Goal: Task Accomplishment & Management: Manage account settings

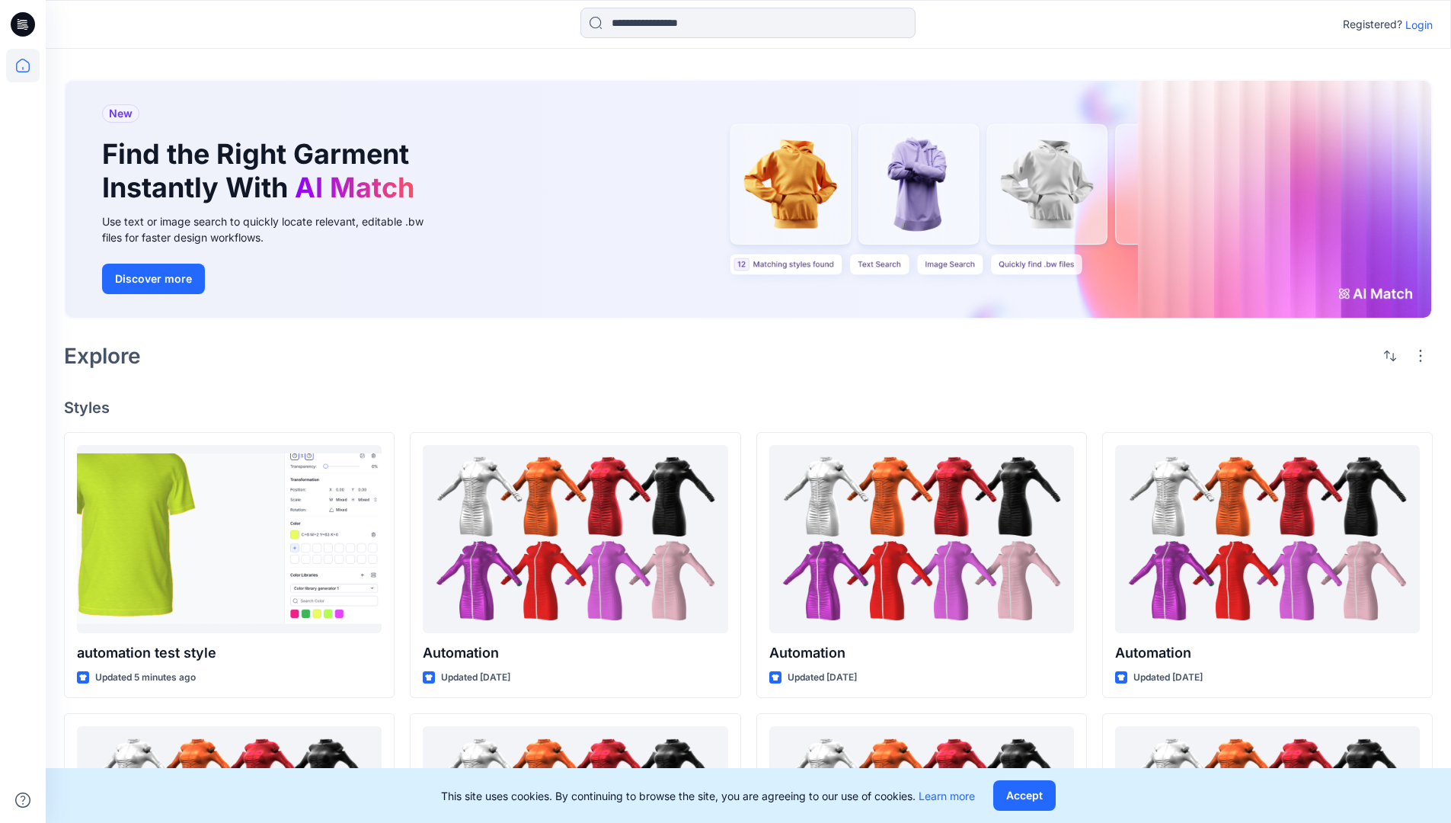
click at [1416, 24] on p "Login" at bounding box center [1419, 25] width 27 height 16
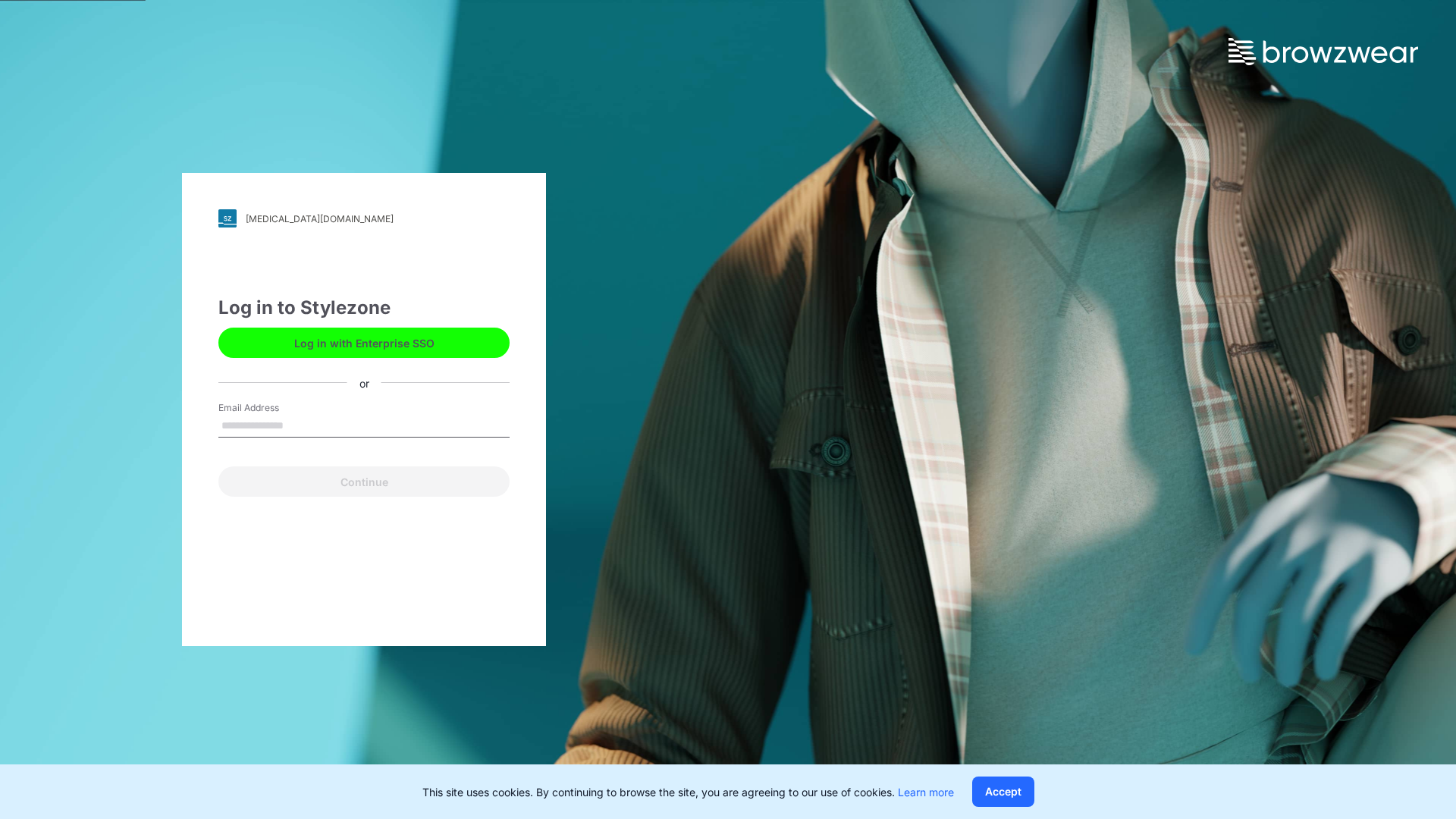
click at [300, 425] on input "Email Address" at bounding box center [363, 426] width 292 height 23
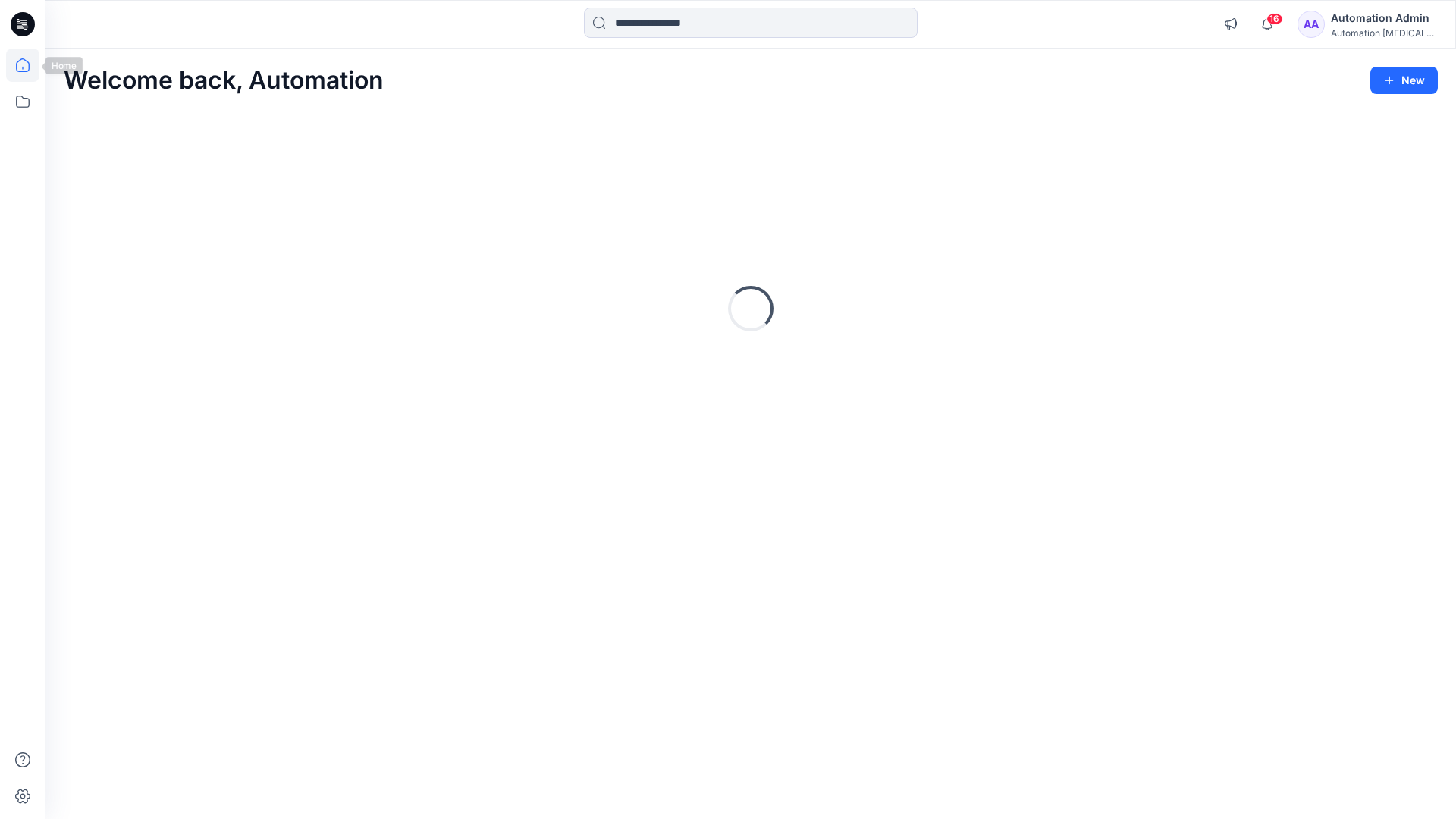
click at [29, 66] on icon at bounding box center [23, 66] width 14 height 14
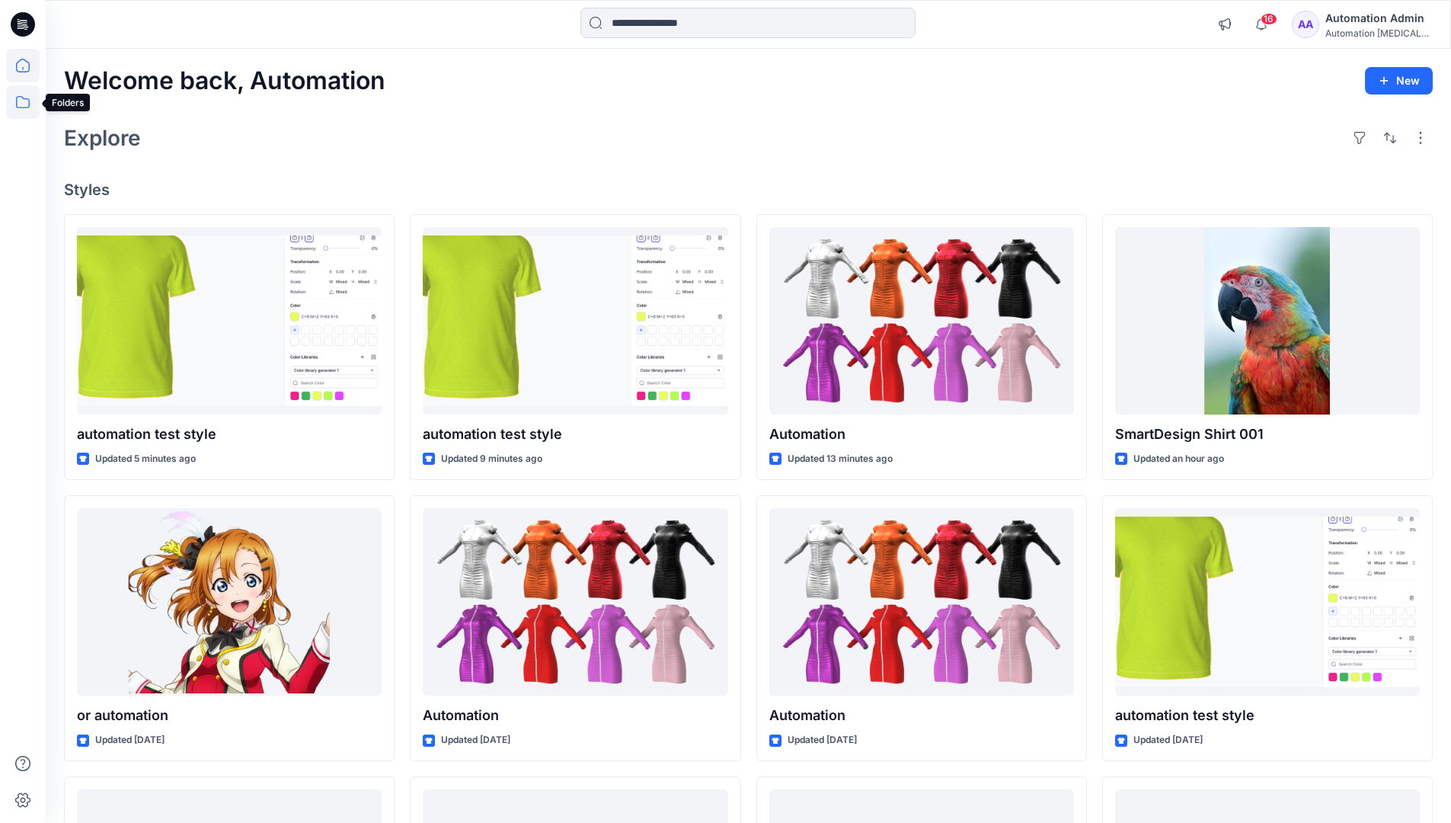
click at [26, 101] on icon at bounding box center [23, 102] width 34 height 34
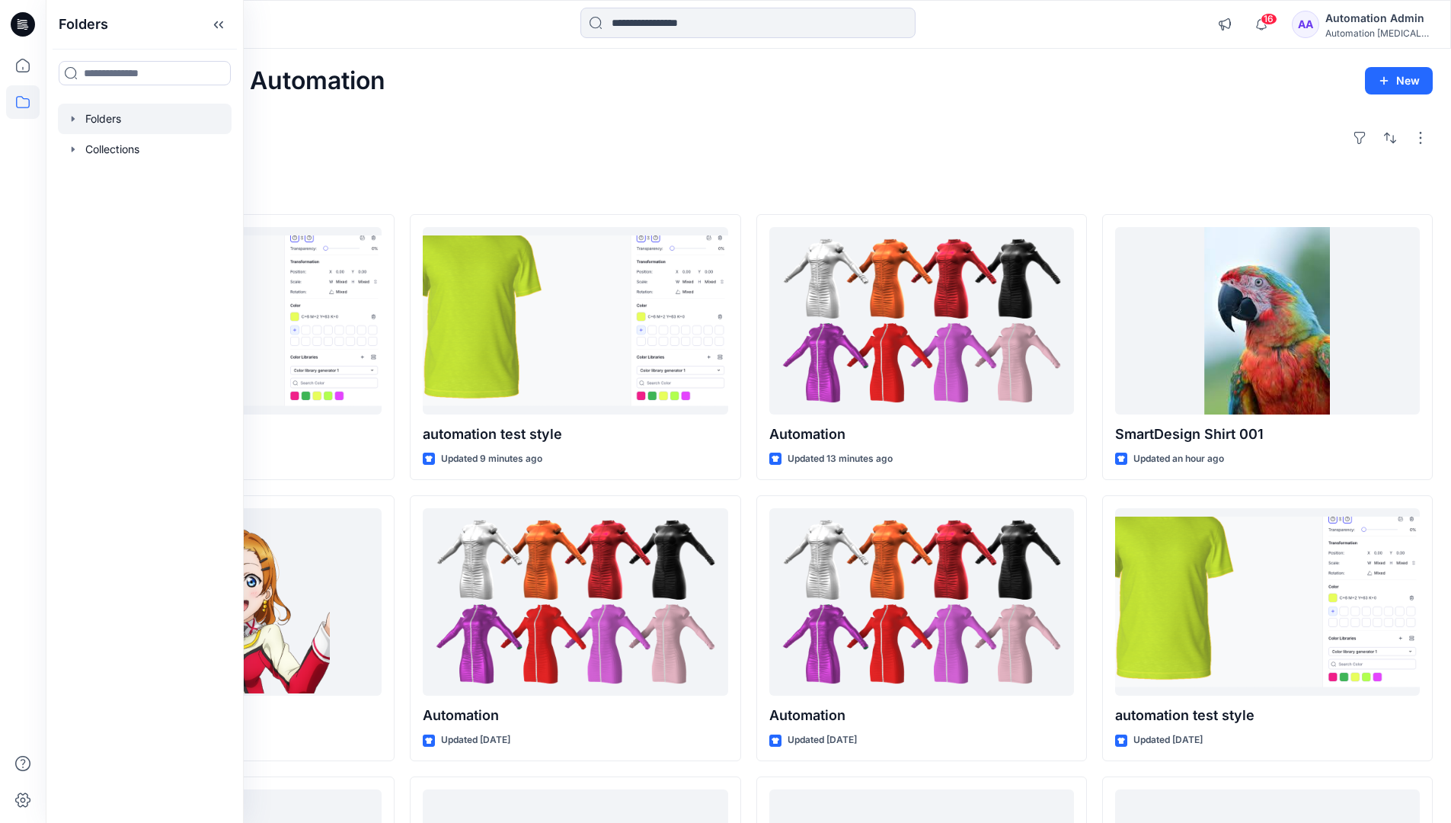
click at [114, 122] on div at bounding box center [145, 119] width 174 height 30
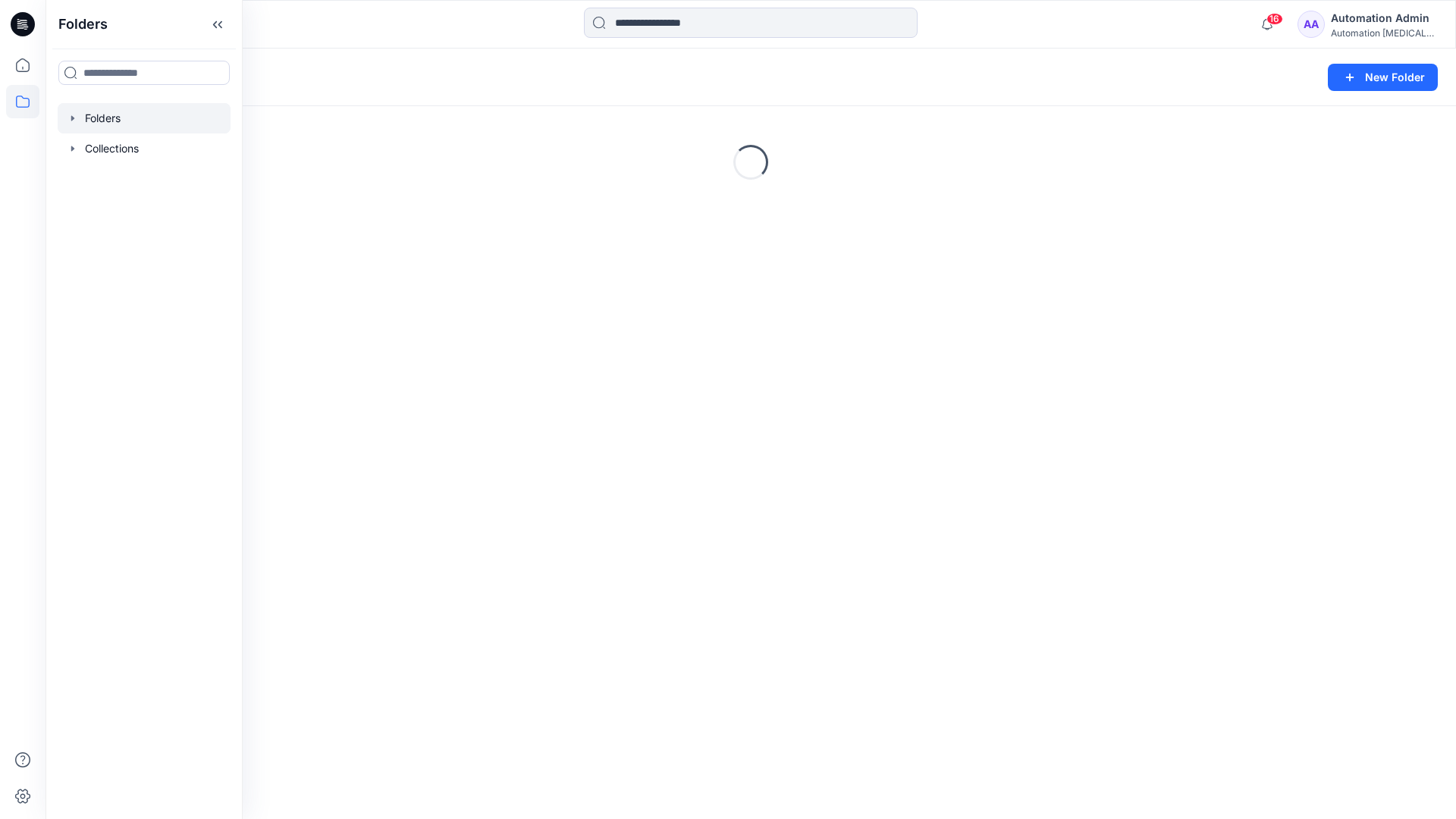
click at [541, 591] on div "Folders New Folder Loading..." at bounding box center [750, 434] width 1410 height 770
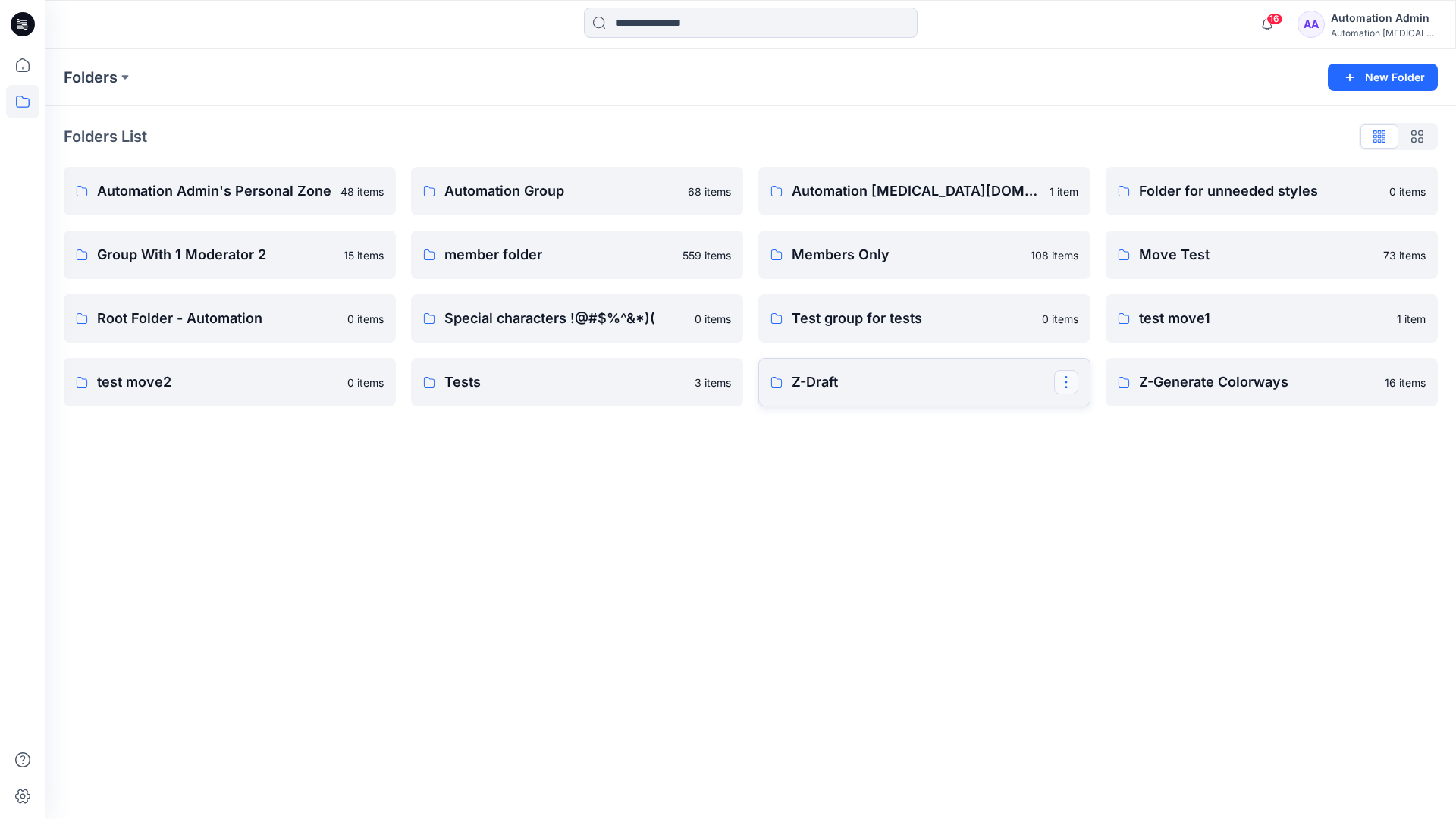
click at [1063, 384] on button "button" at bounding box center [1066, 382] width 24 height 24
click at [1100, 420] on p "Edit" at bounding box center [1093, 417] width 19 height 16
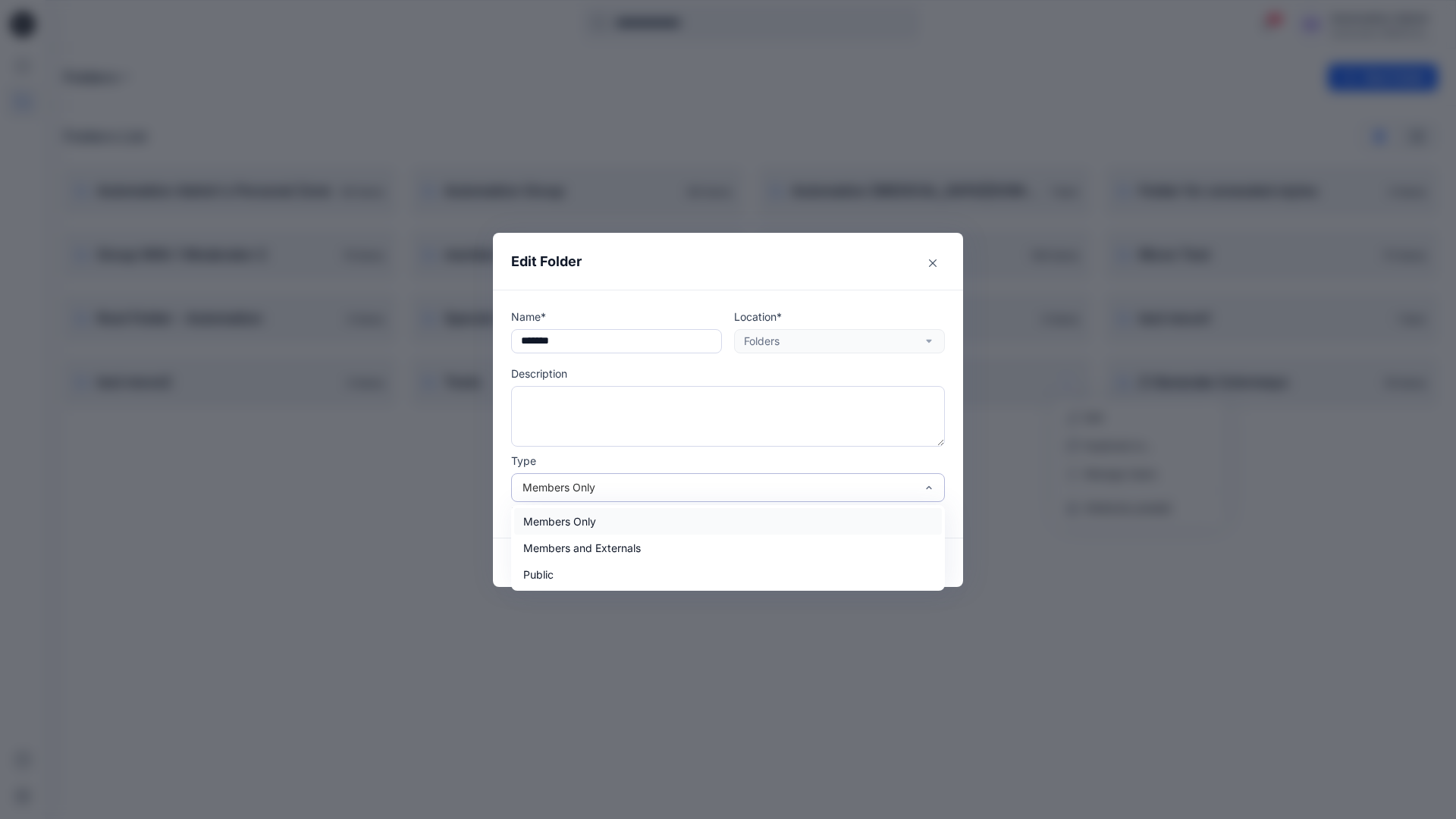
click at [758, 490] on div "Members Only" at bounding box center [719, 488] width 393 height 16
click at [670, 581] on div "Public" at bounding box center [728, 574] width 428 height 27
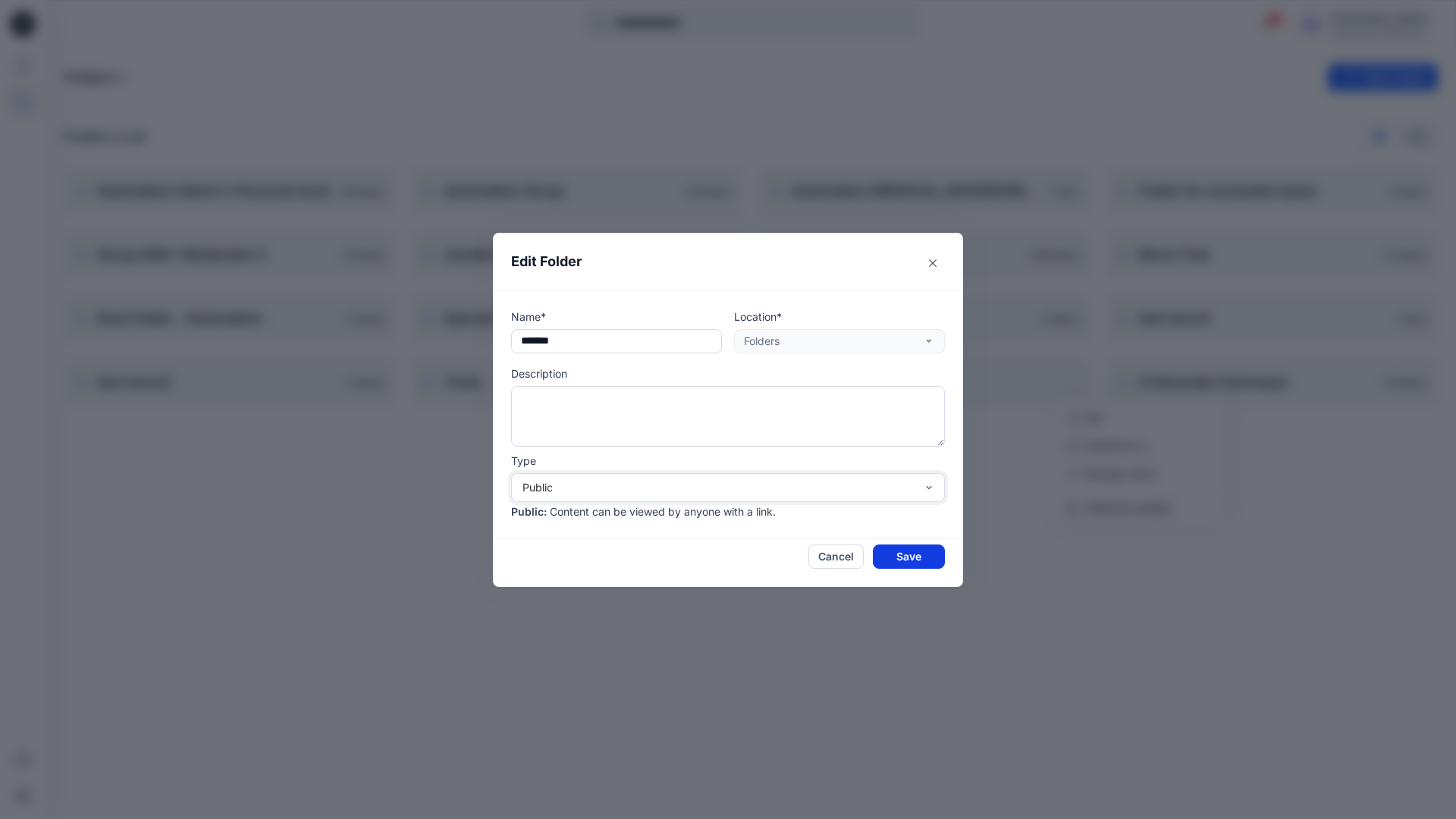
click at [893, 559] on button "Save" at bounding box center [909, 556] width 72 height 24
click at [996, 264] on p "Members Only" at bounding box center [906, 254] width 230 height 21
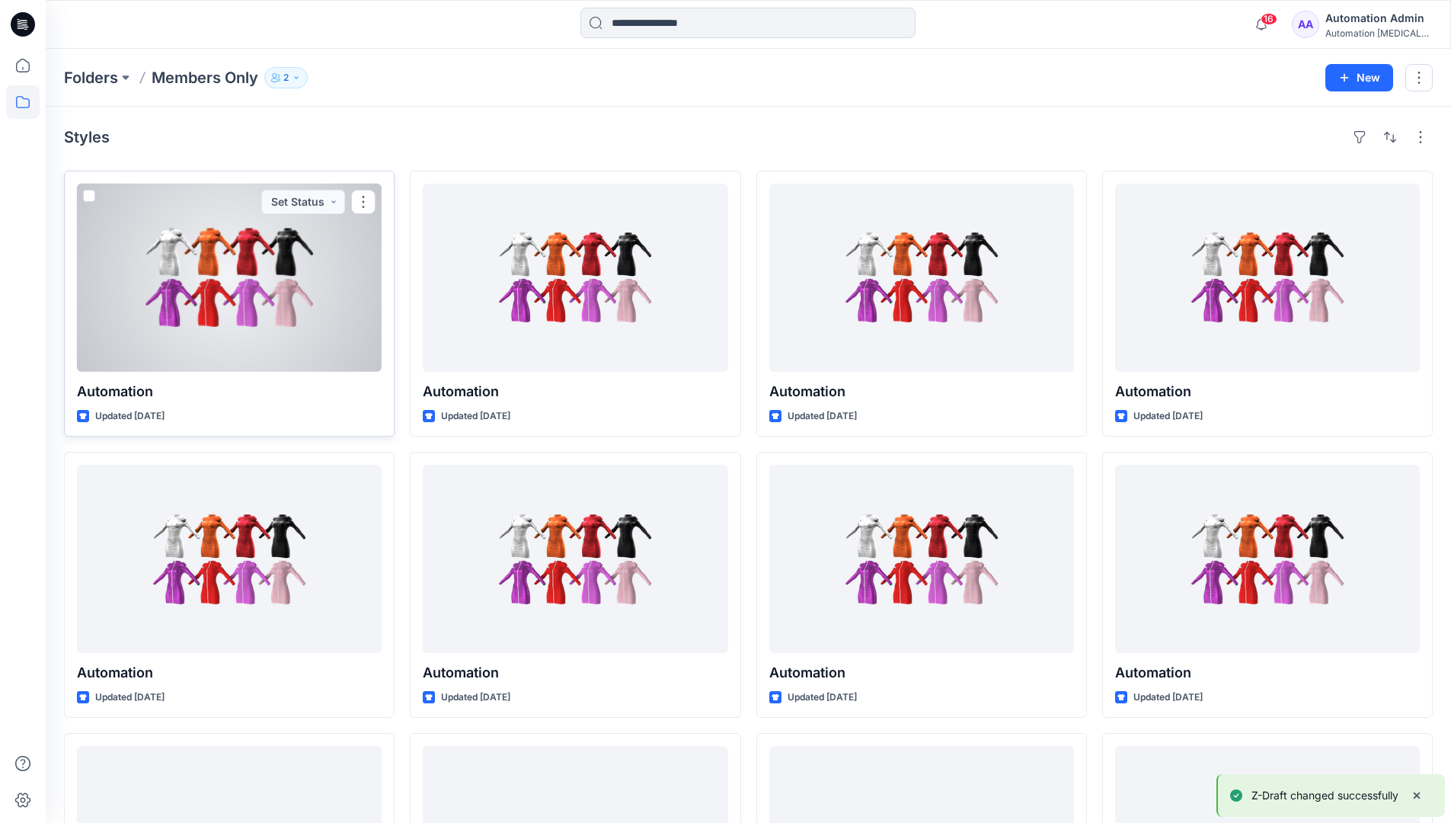
click at [88, 197] on span at bounding box center [89, 196] width 12 height 12
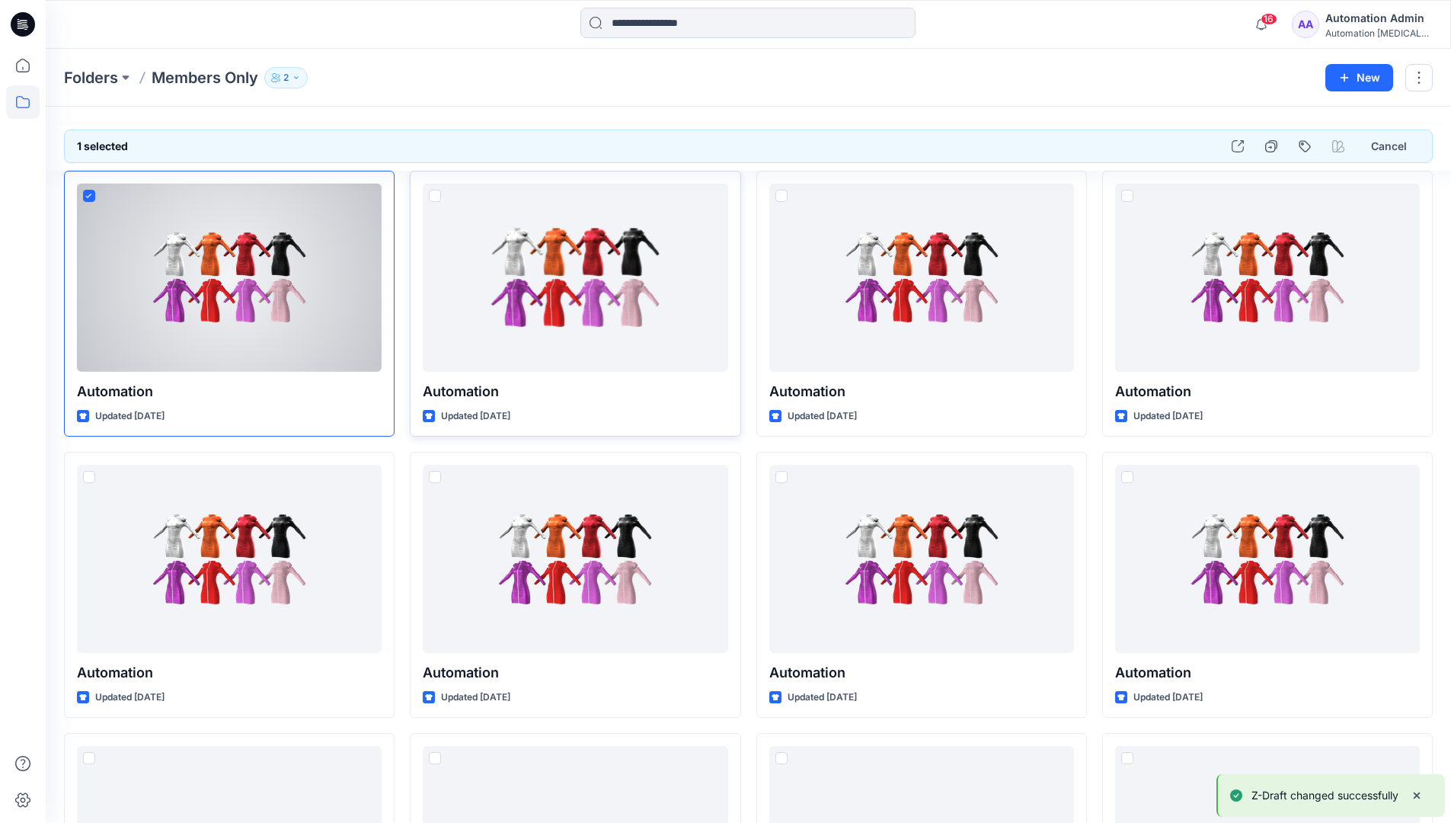
click at [433, 197] on span at bounding box center [435, 196] width 12 height 12
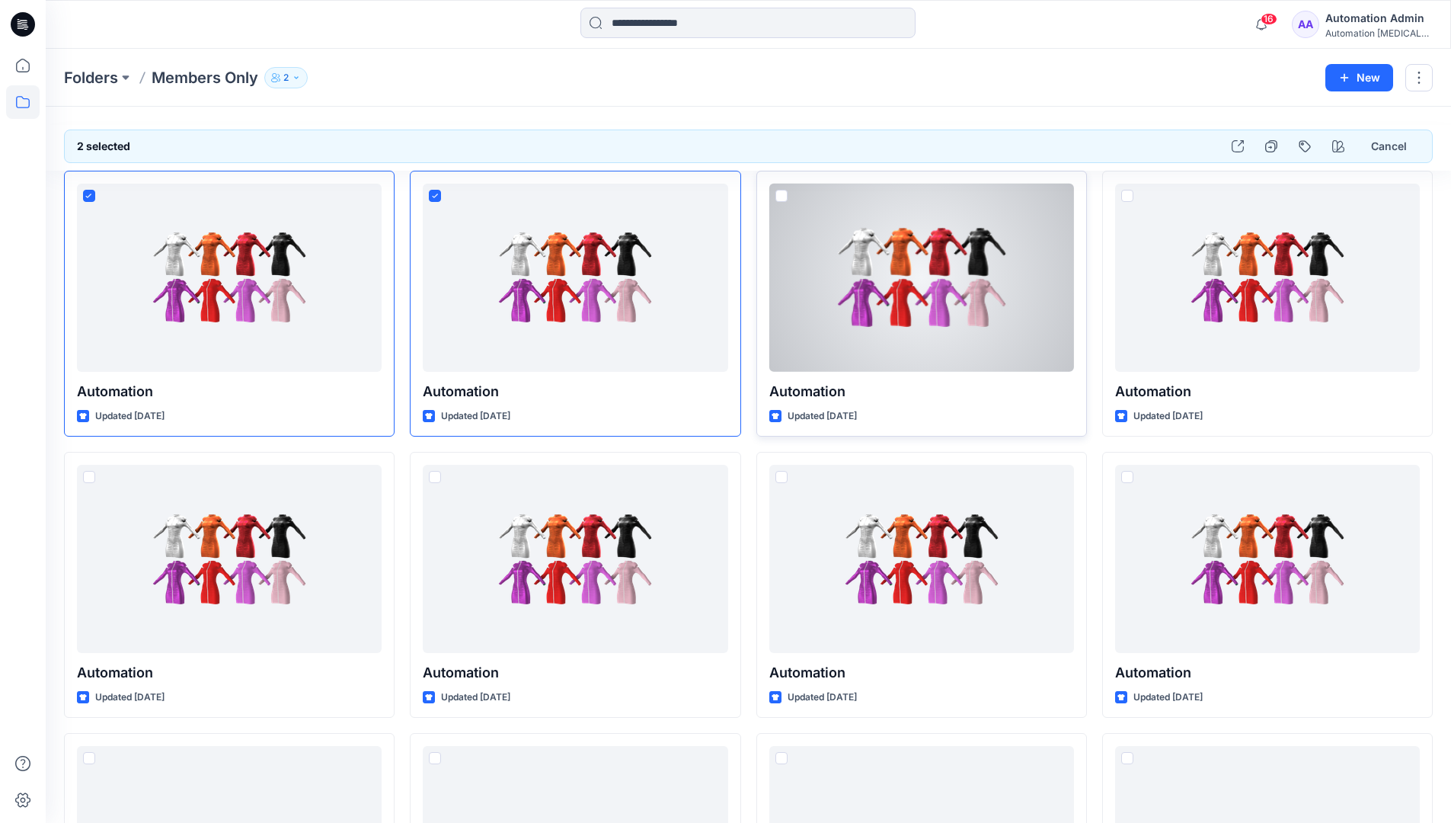
click at [779, 196] on span at bounding box center [782, 196] width 12 height 12
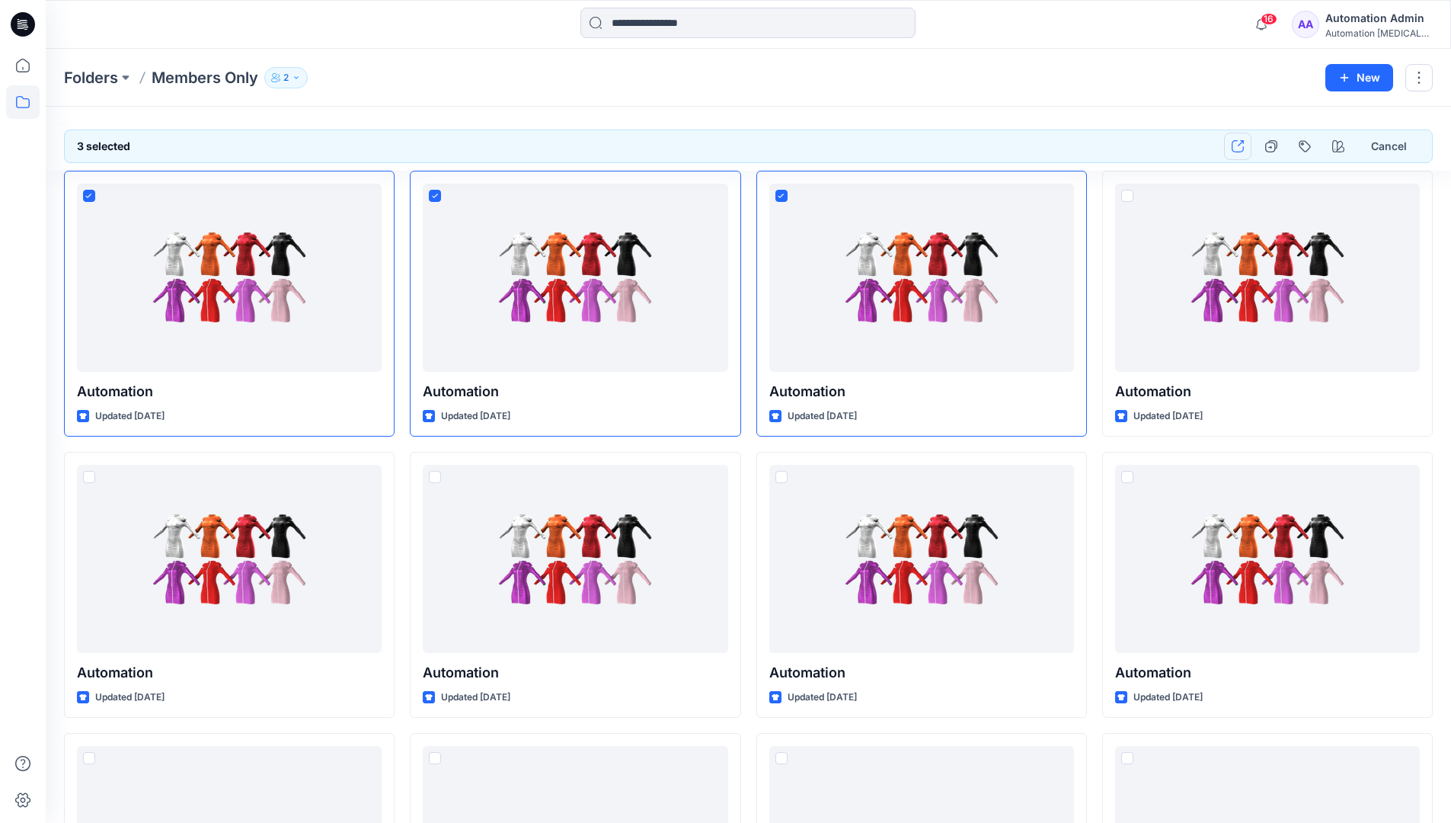
click at [1242, 151] on icon "button" at bounding box center [1238, 146] width 12 height 12
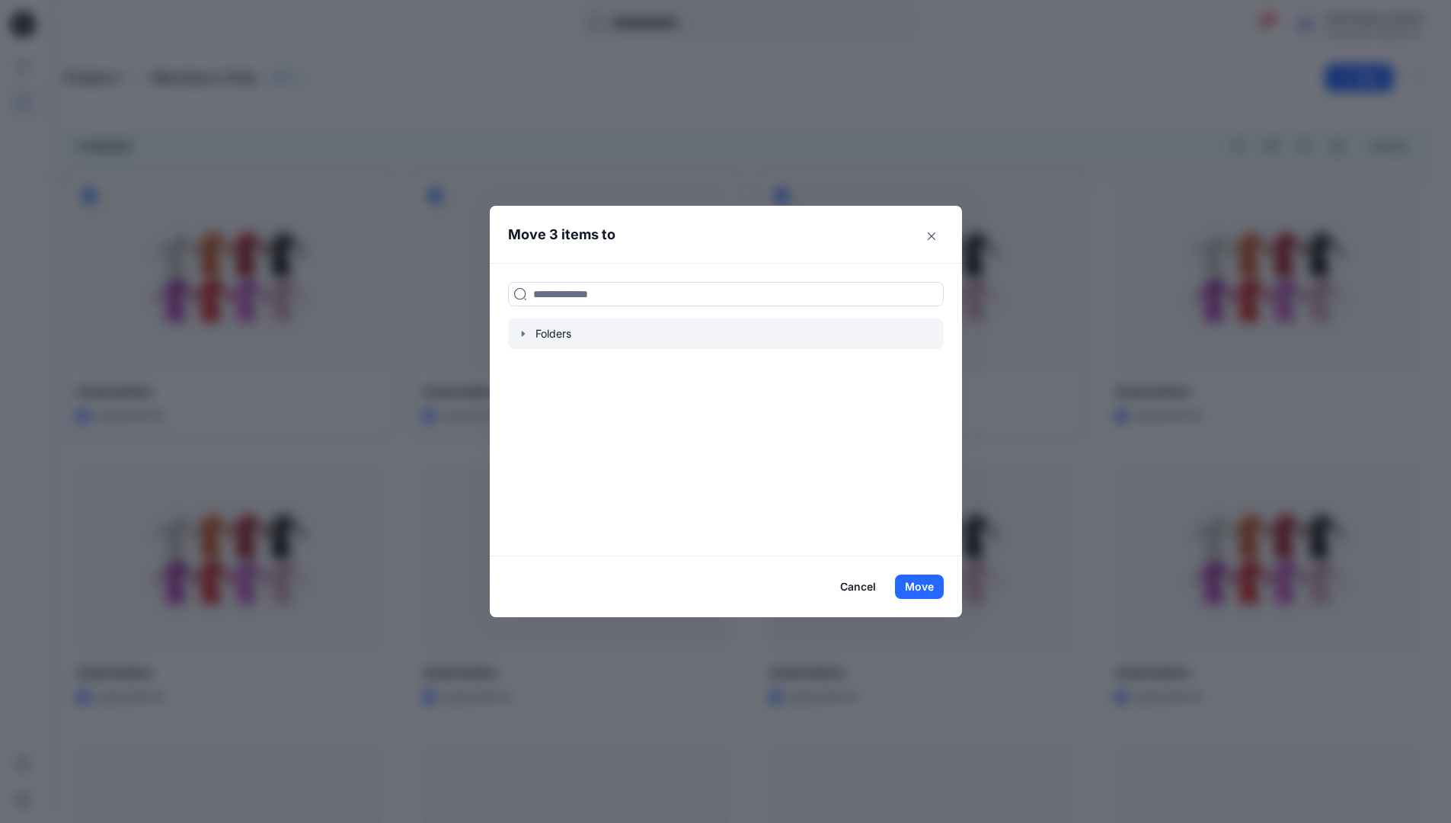
click at [524, 333] on icon "button" at bounding box center [522, 333] width 3 height 5
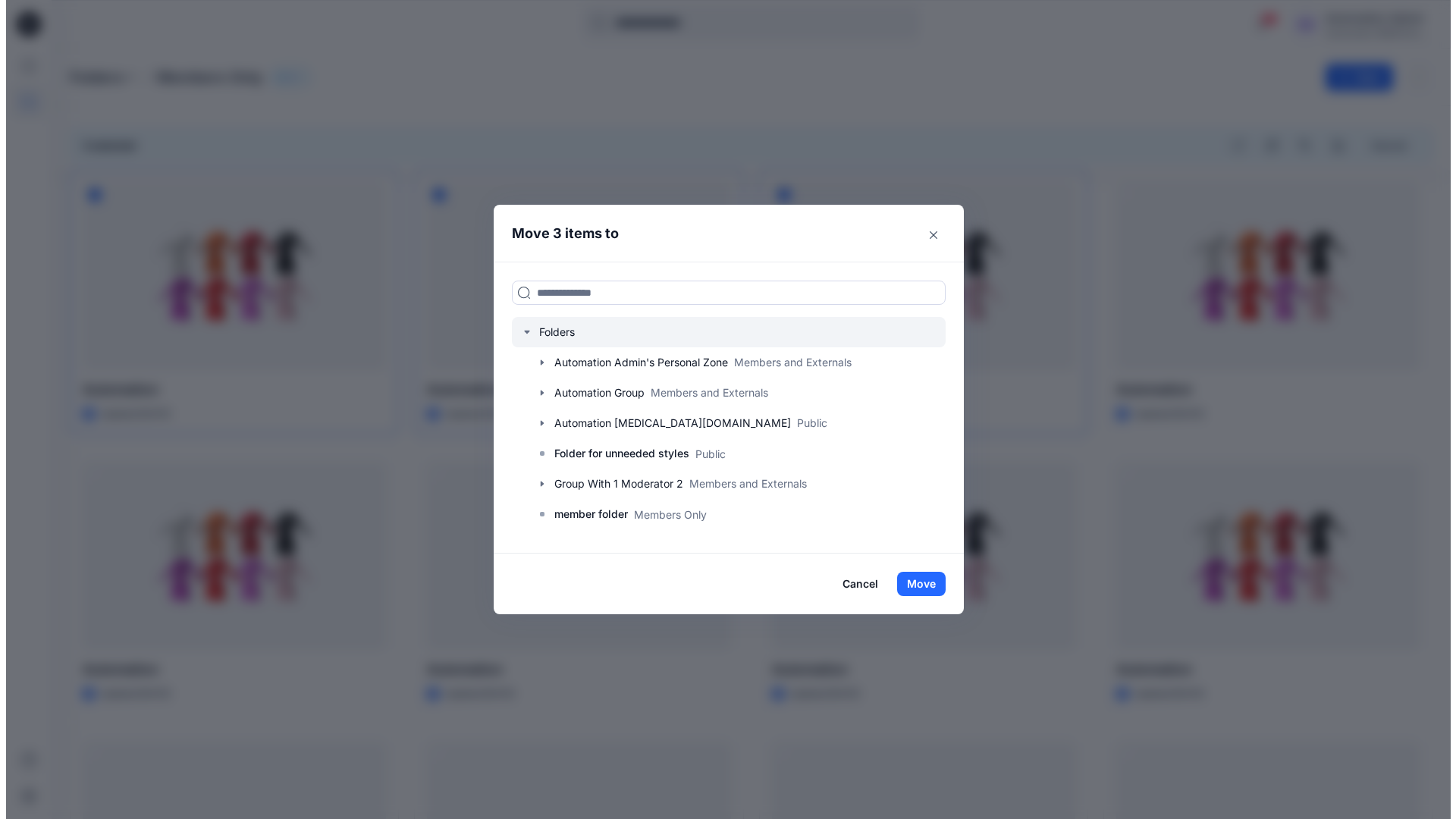
scroll to position [298, 0]
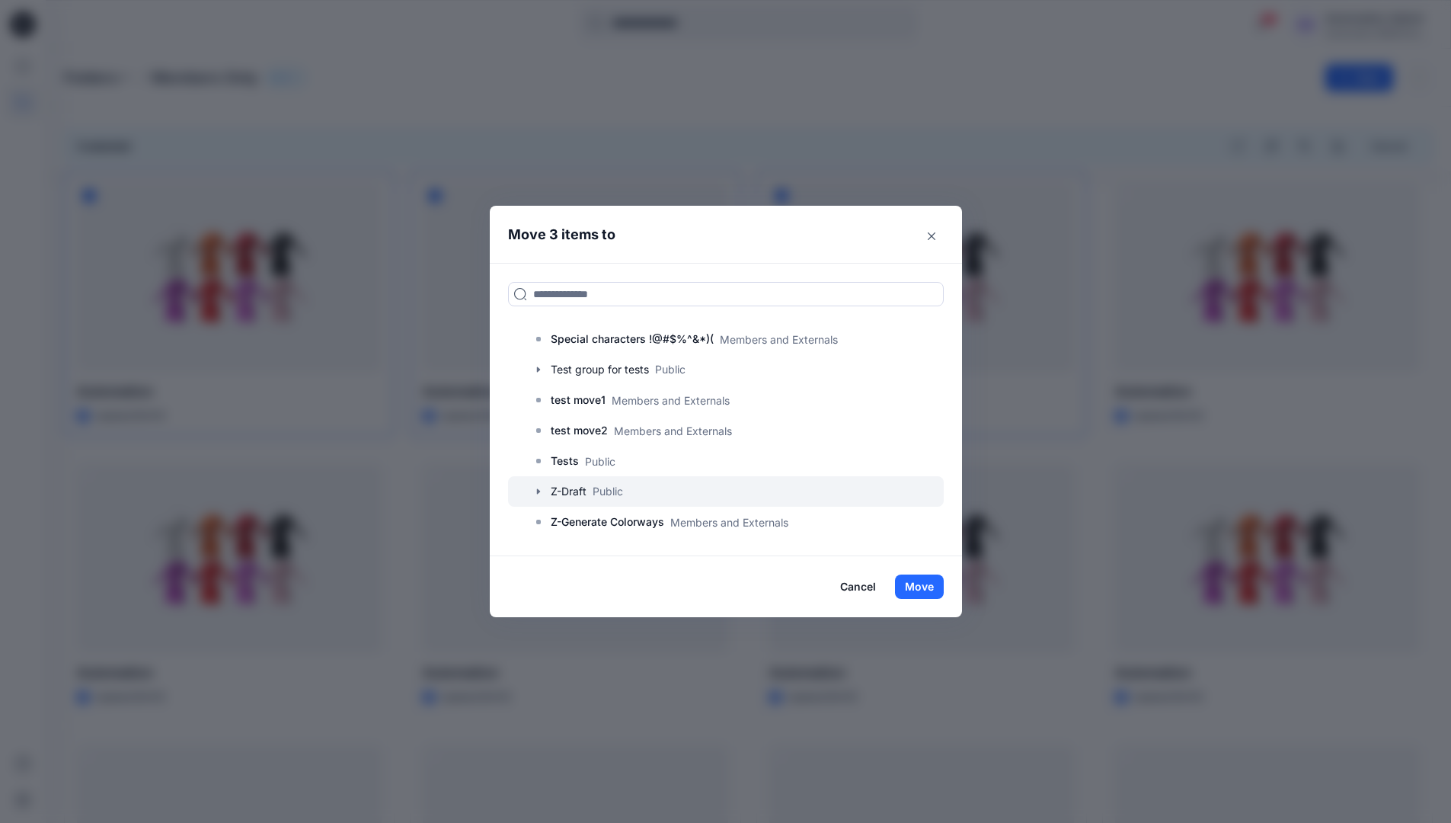
click at [608, 494] on div at bounding box center [726, 491] width 436 height 30
click at [926, 590] on button "Move" at bounding box center [919, 586] width 49 height 24
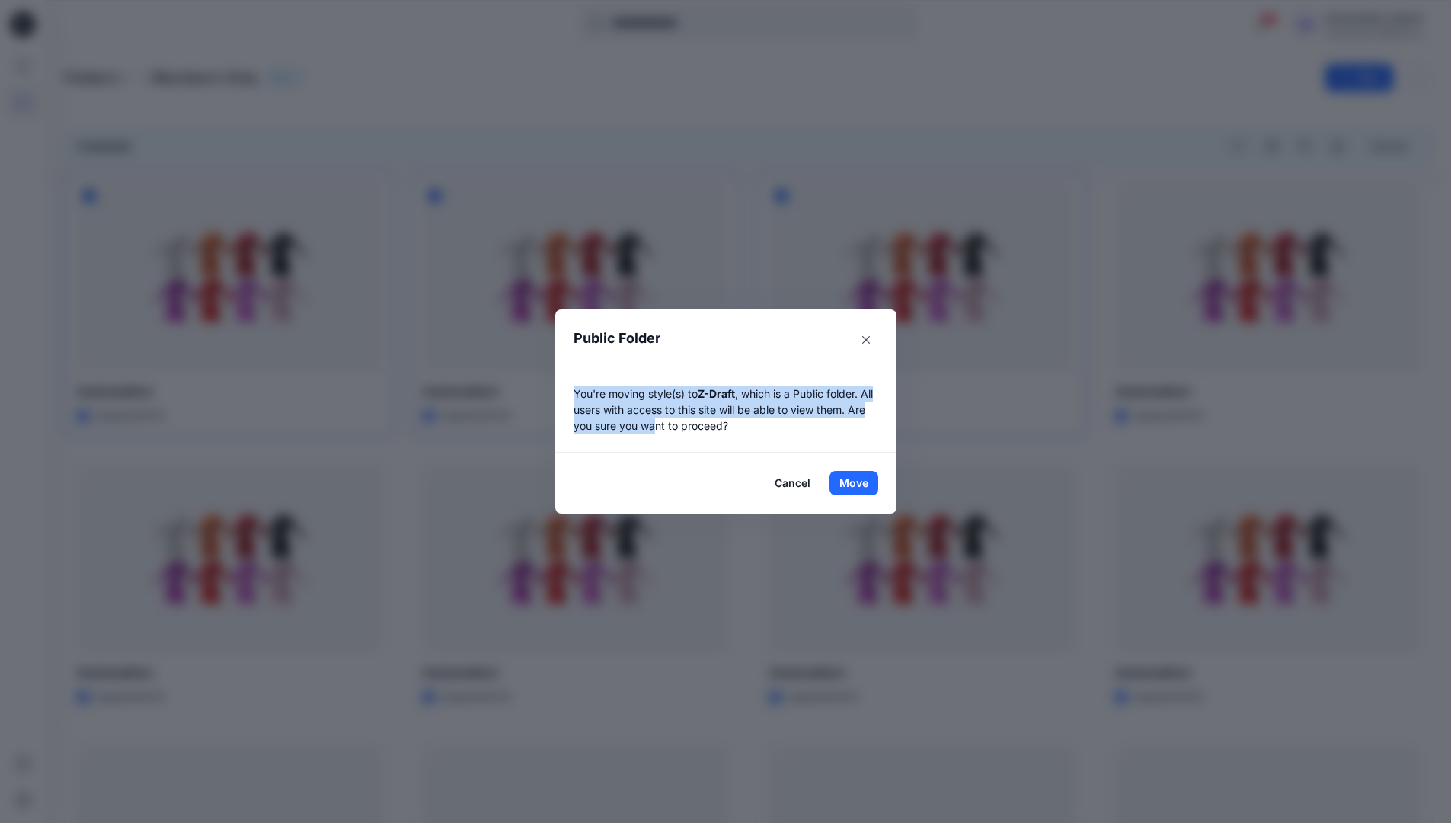
drag, startPoint x: 926, startPoint y: 590, endPoint x: 680, endPoint y: 430, distance: 293.5
click at [680, 430] on p "You're moving style(s) to Z-Draft , which is a Public folder. All users with ac…" at bounding box center [726, 410] width 305 height 48
click at [859, 483] on button "Move" at bounding box center [854, 483] width 49 height 24
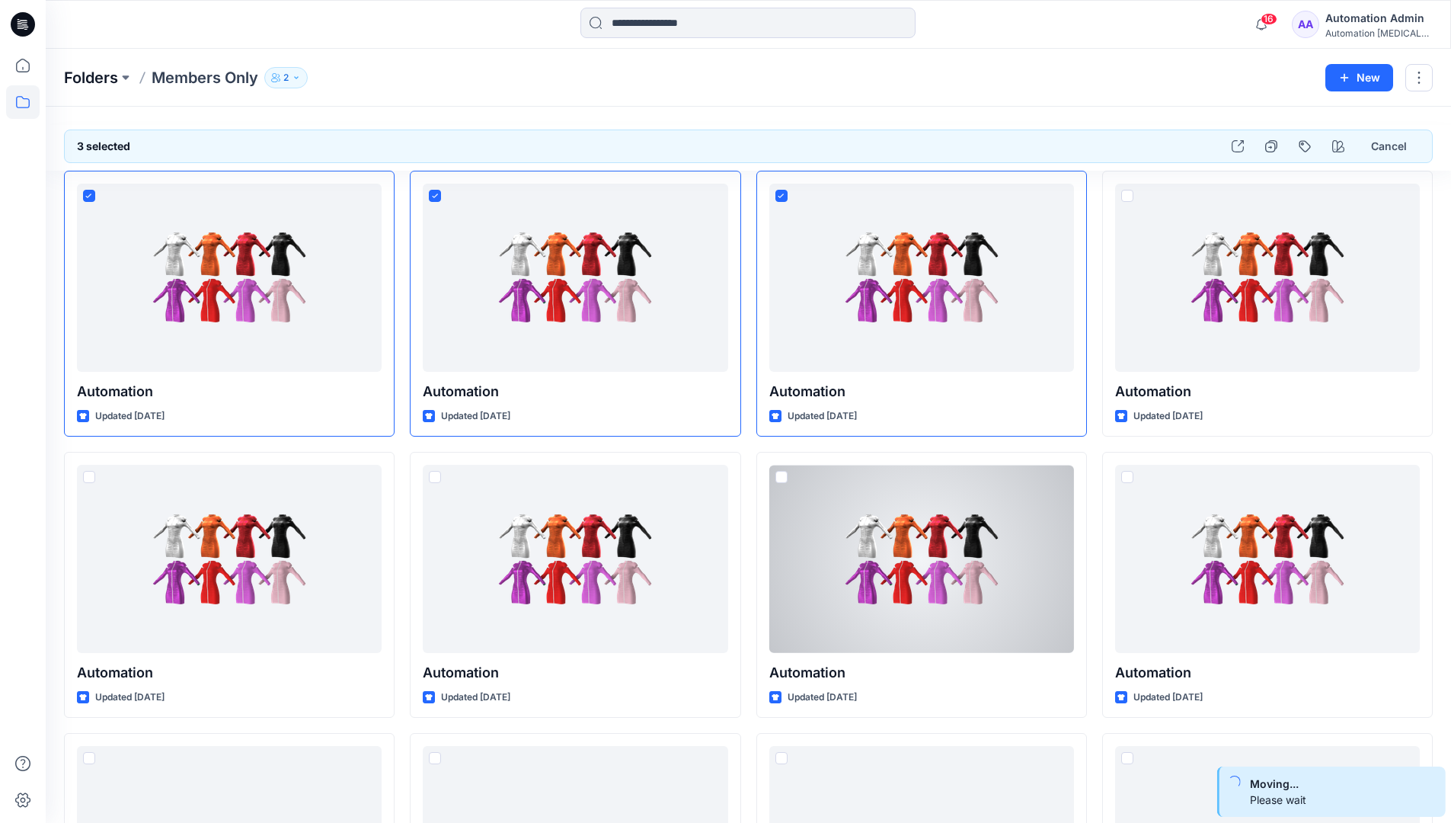
click at [92, 79] on p "Folders" at bounding box center [91, 77] width 54 height 21
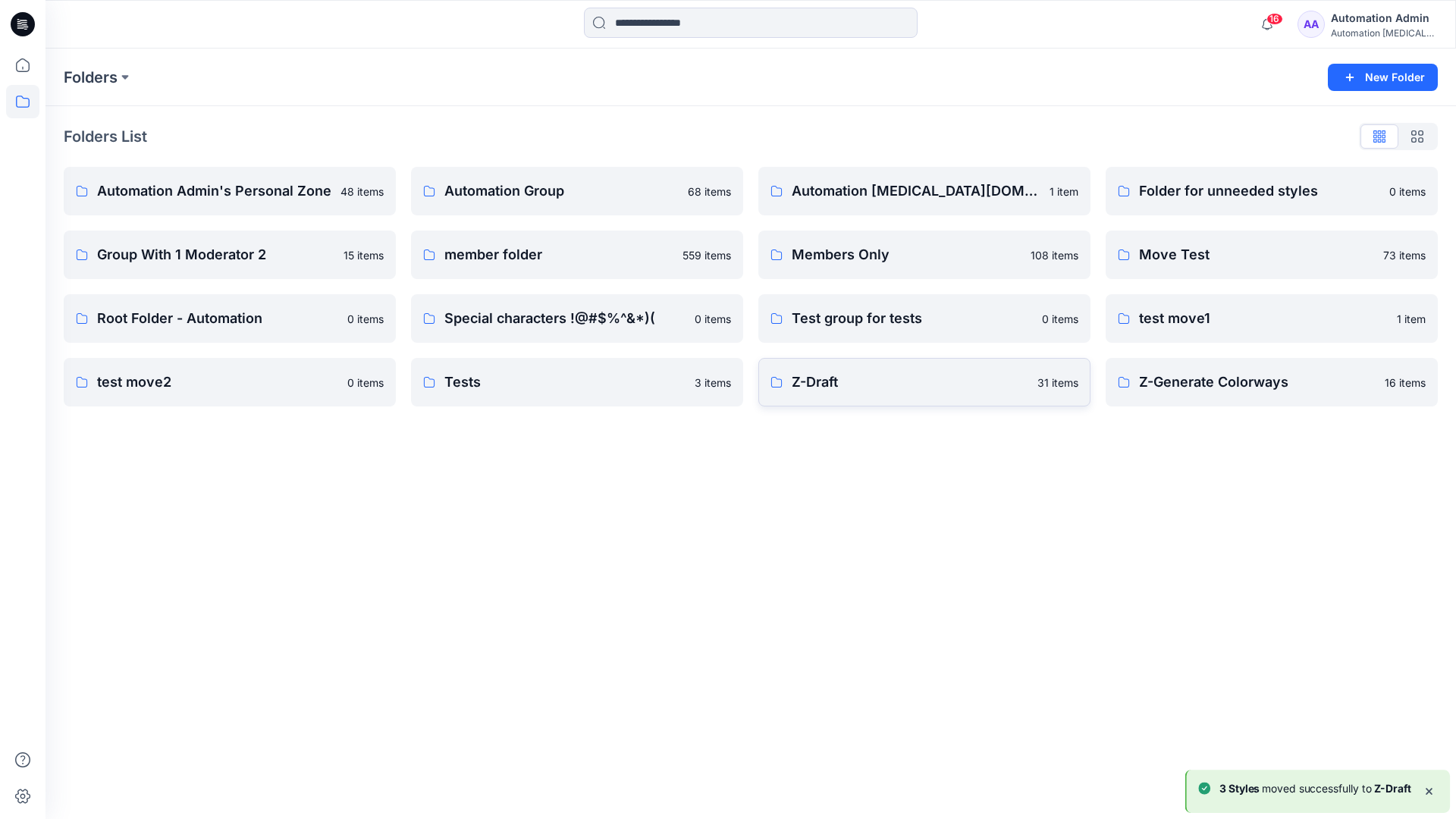
click at [835, 375] on p "Z-Draft" at bounding box center [910, 381] width 237 height 21
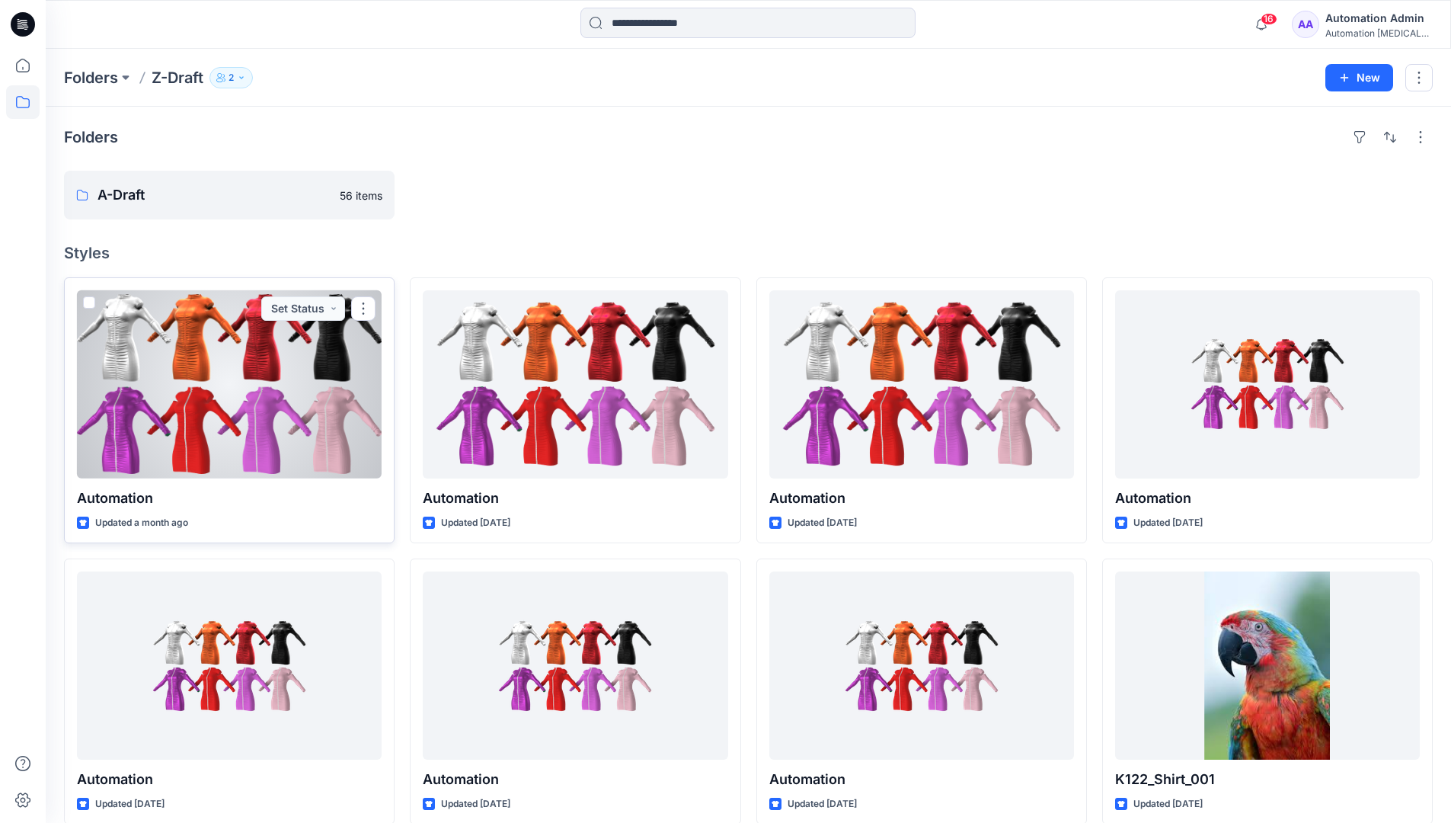
click at [88, 305] on span at bounding box center [89, 302] width 12 height 12
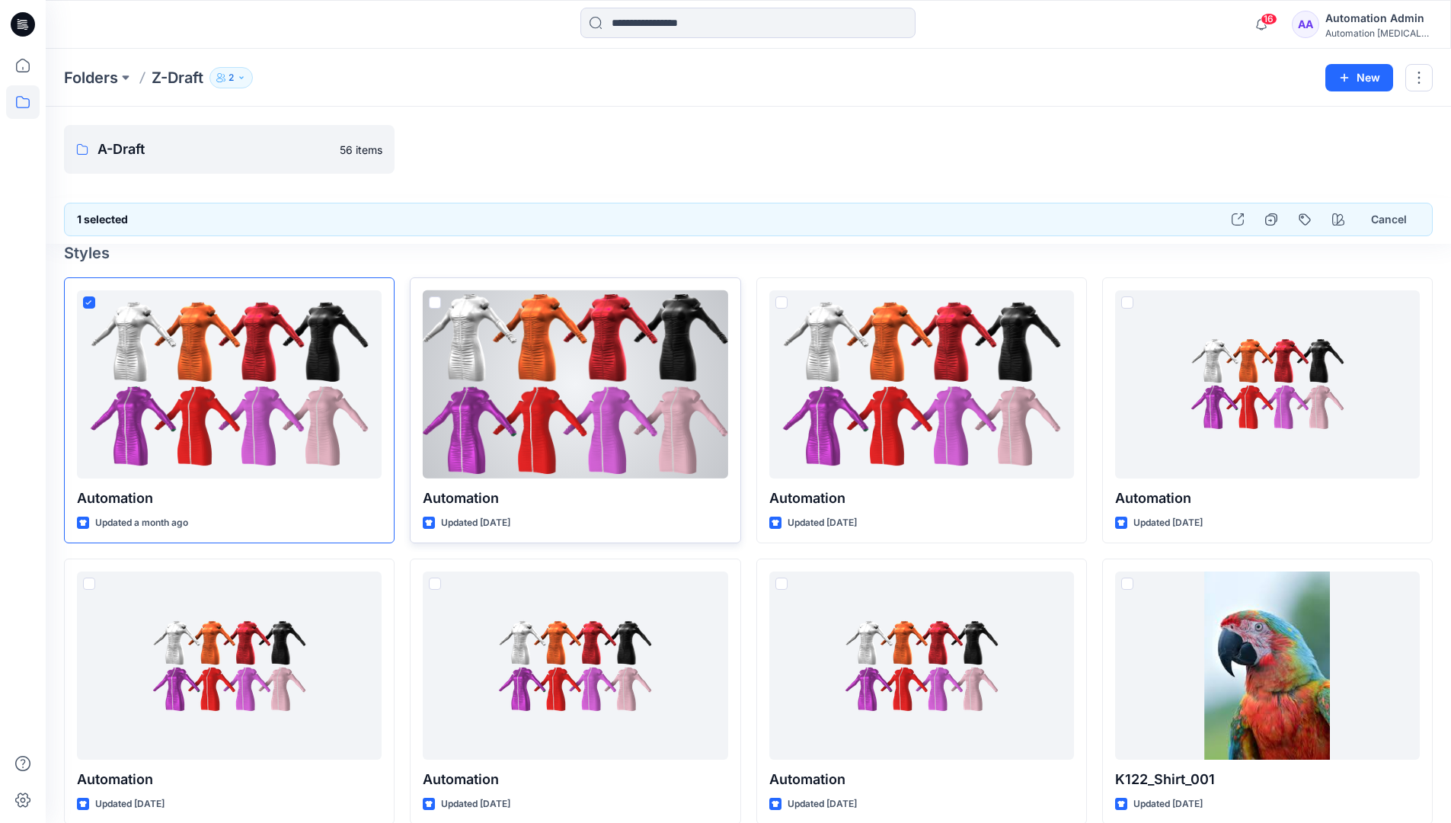
click at [437, 303] on span at bounding box center [435, 302] width 12 height 12
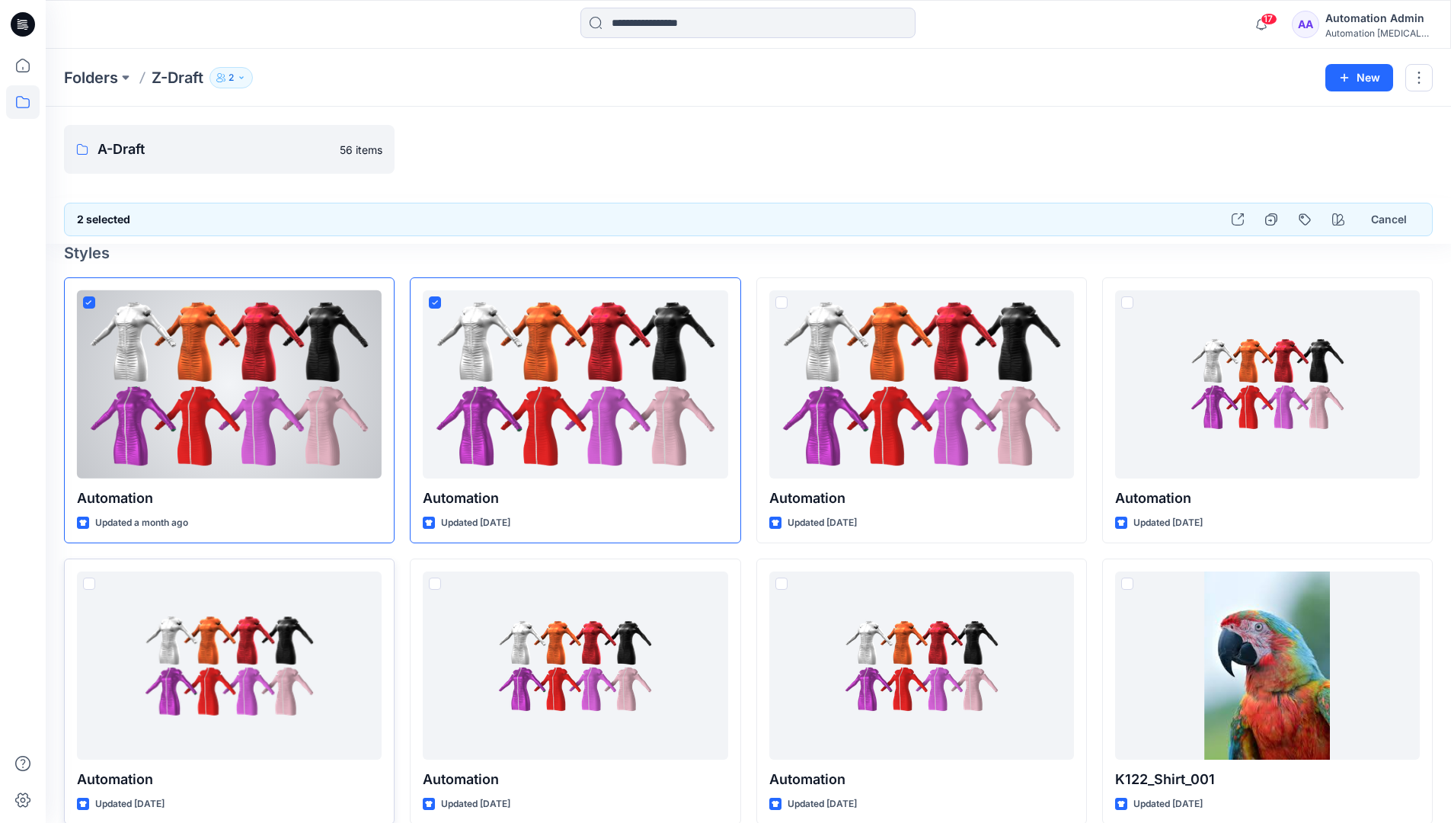
click at [91, 584] on span at bounding box center [89, 583] width 12 height 12
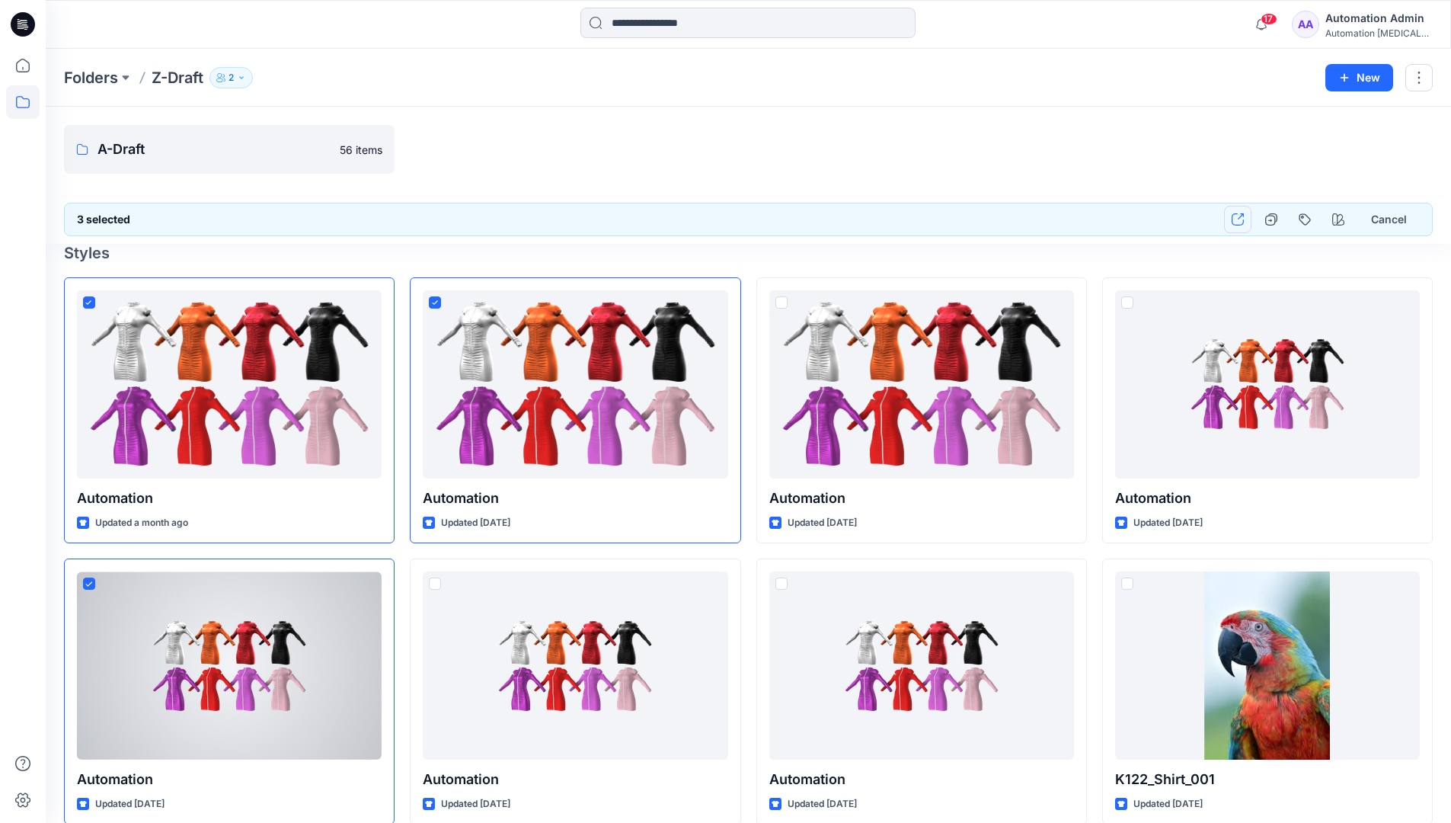
click at [1236, 219] on icon "button" at bounding box center [1238, 219] width 12 height 12
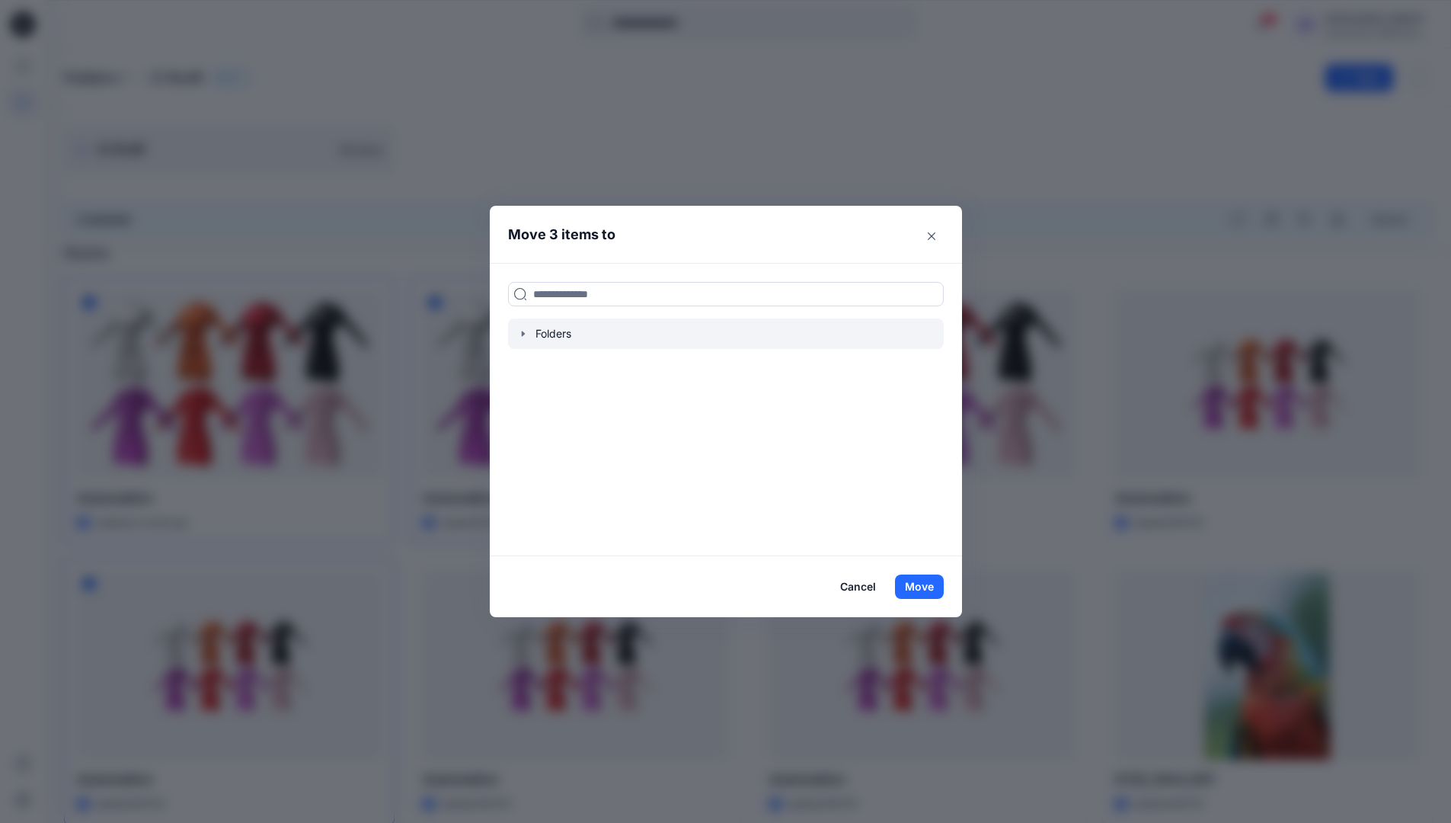
click at [524, 332] on icon "button" at bounding box center [522, 333] width 3 height 5
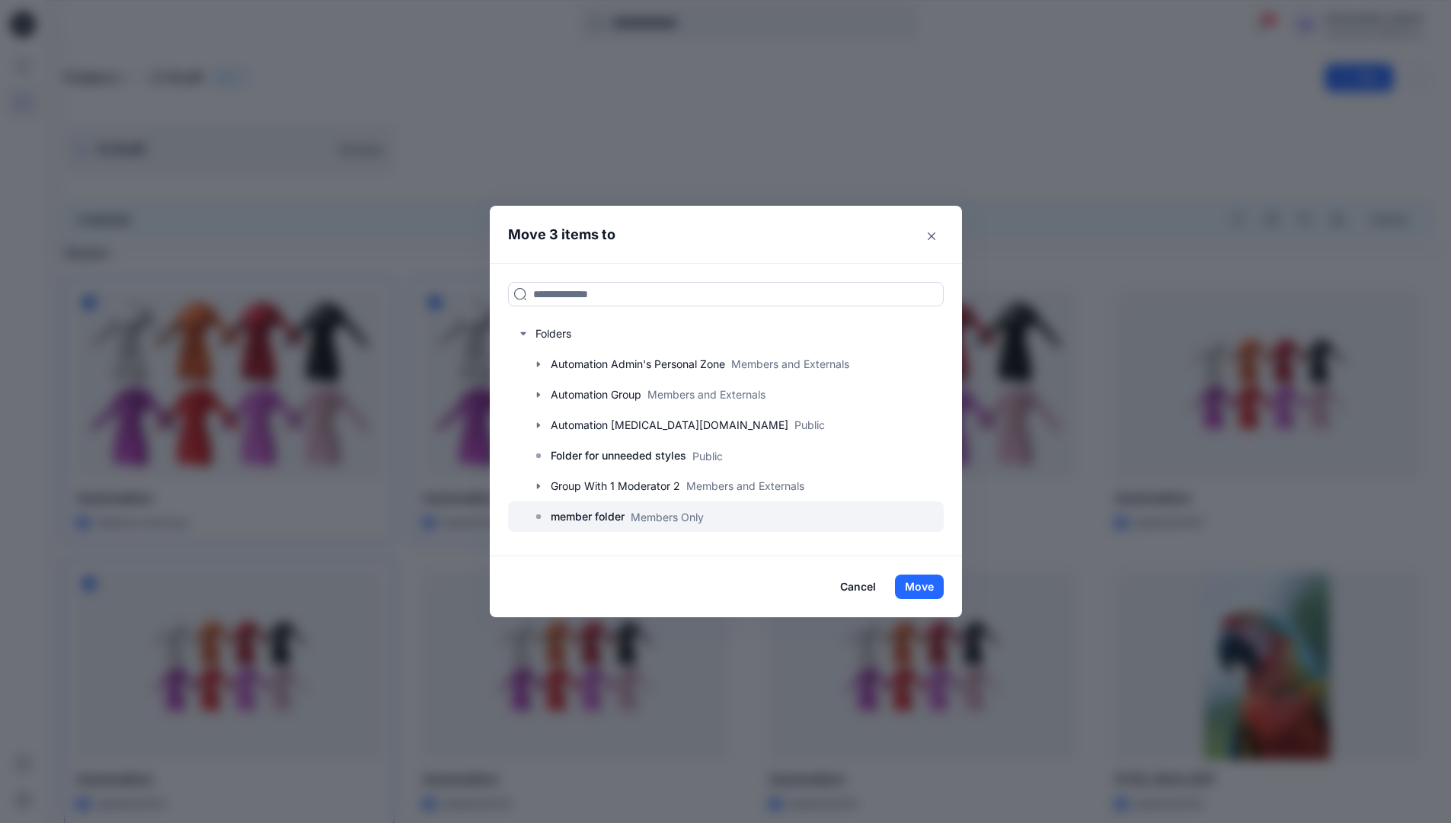
click at [601, 517] on p "member folder" at bounding box center [588, 516] width 74 height 18
click at [916, 583] on button "Move" at bounding box center [919, 586] width 49 height 24
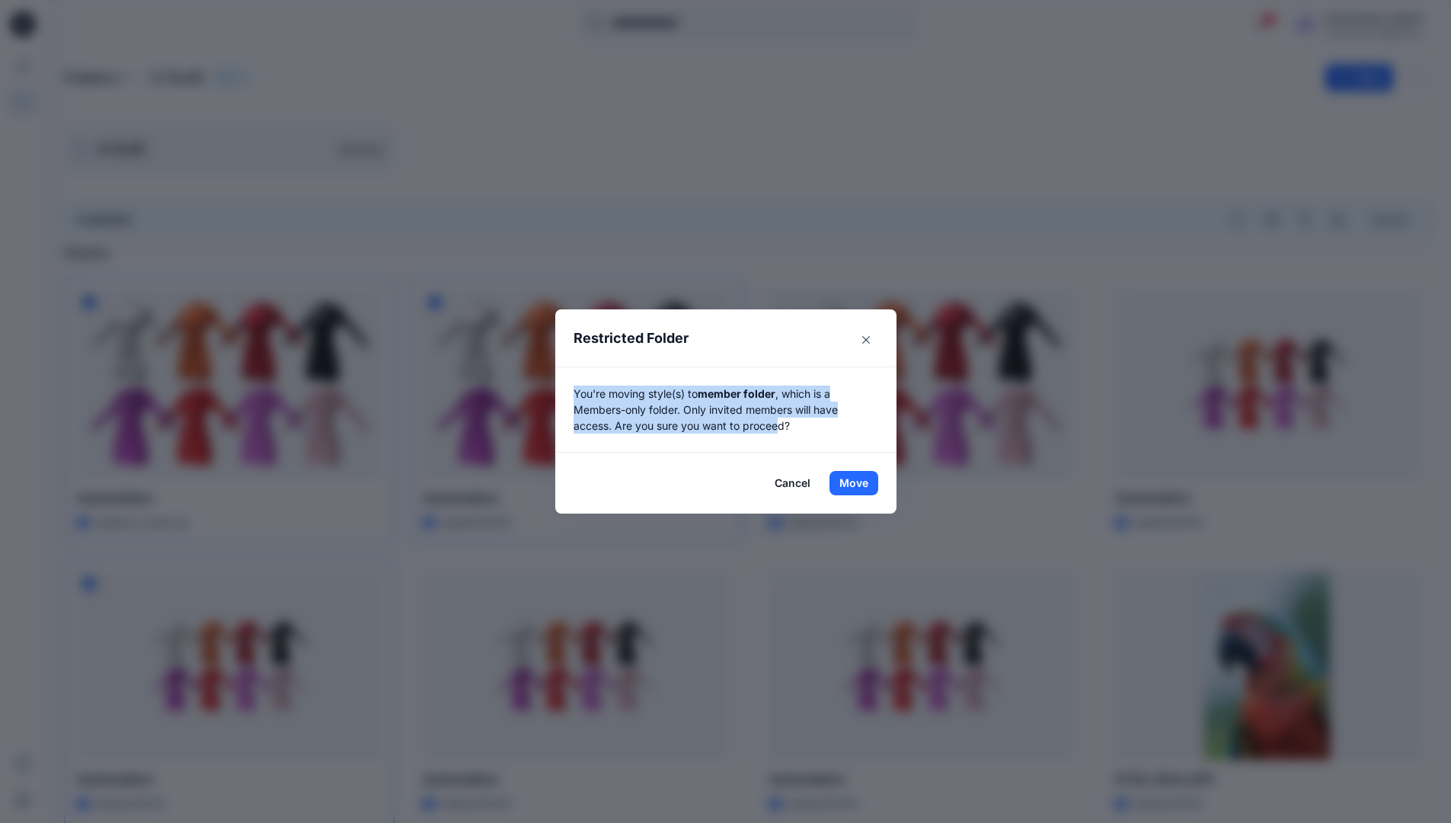
drag, startPoint x: 916, startPoint y: 583, endPoint x: 785, endPoint y: 437, distance: 195.9
click at [785, 437] on div "You're moving style(s) to member folder , which is a Members-only folder. Only …" at bounding box center [725, 409] width 341 height 86
click at [859, 483] on button "Move" at bounding box center [854, 483] width 49 height 24
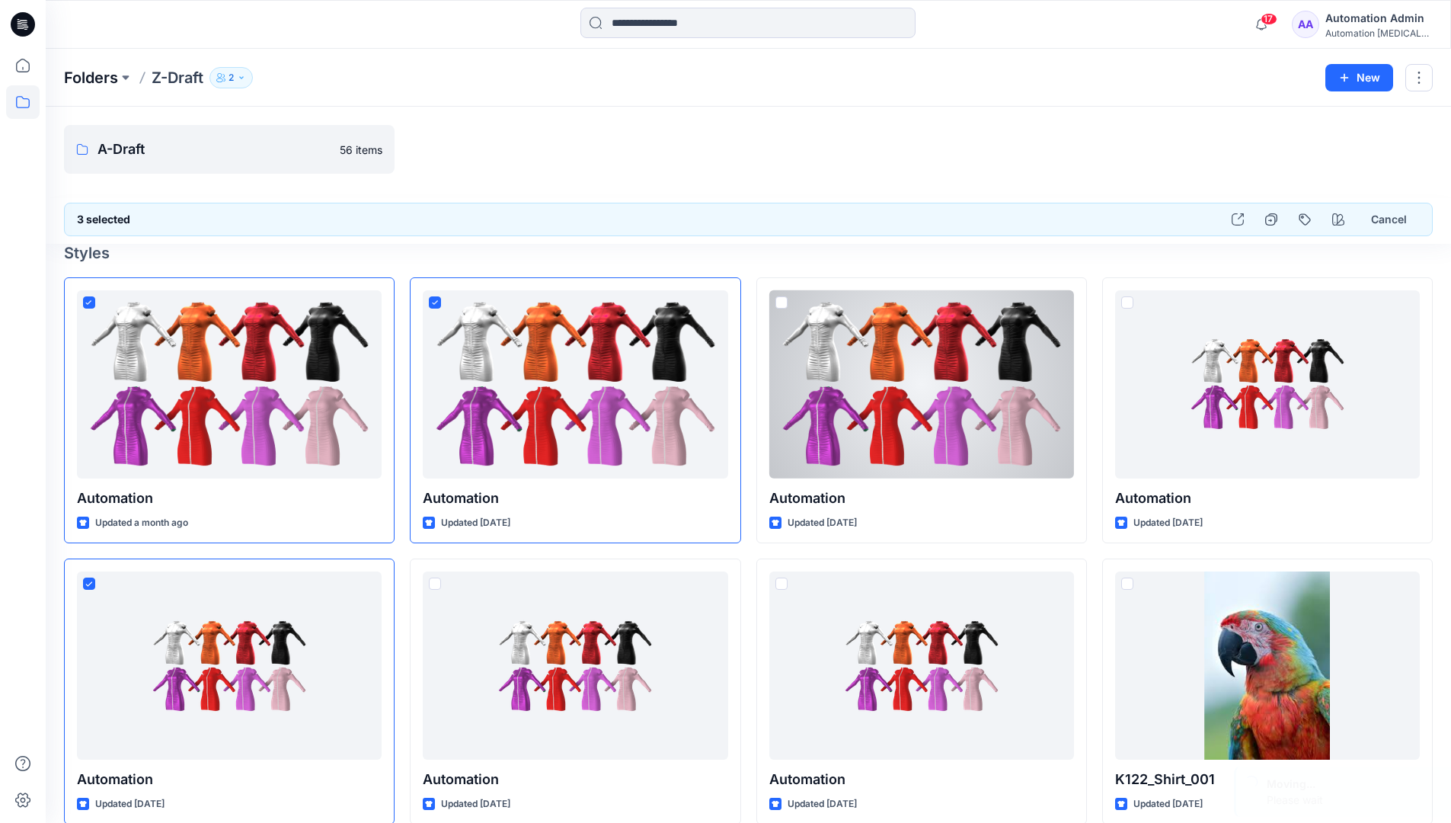
click at [84, 77] on p "Folders" at bounding box center [91, 77] width 54 height 21
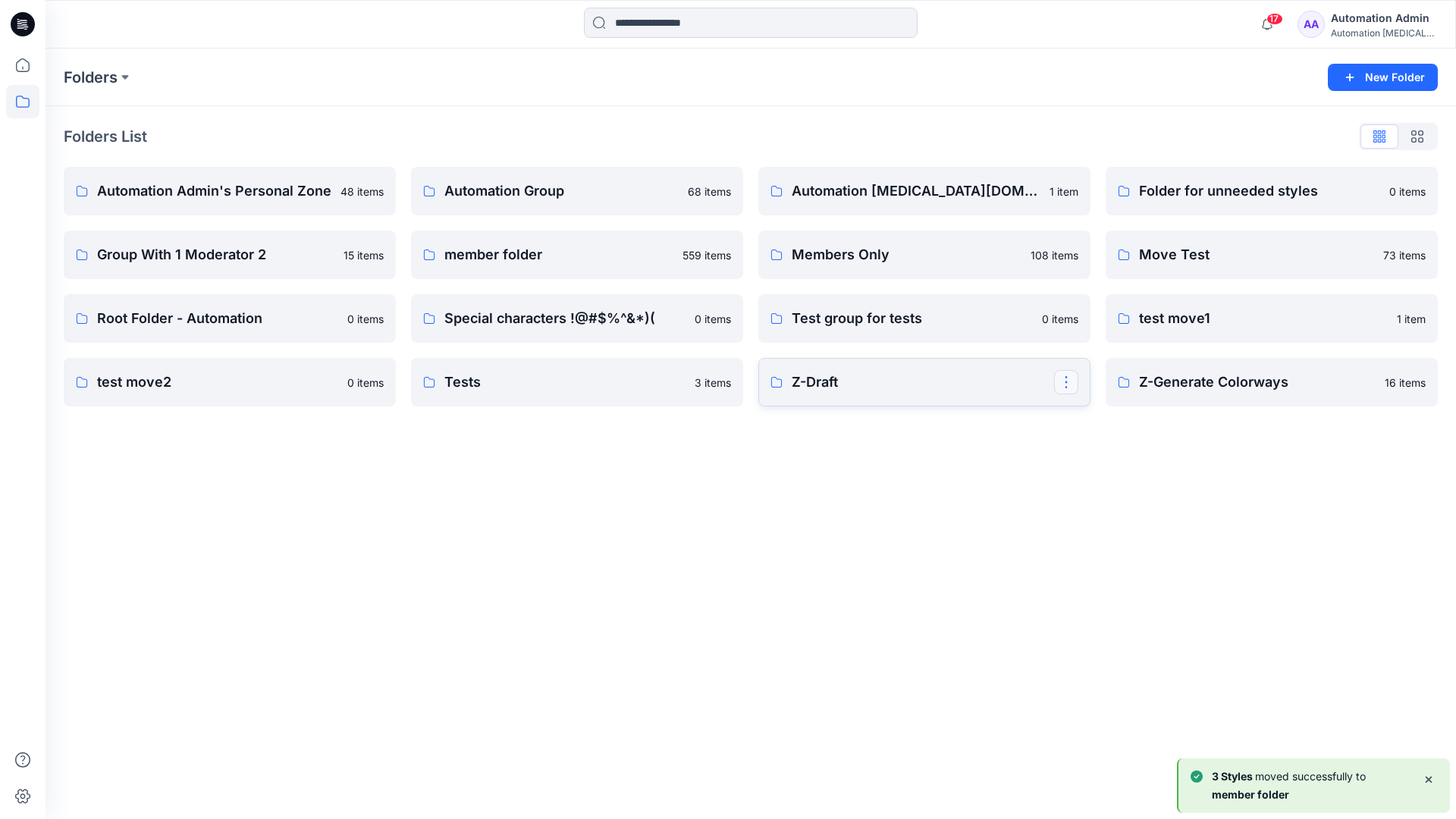
click at [1068, 376] on button "button" at bounding box center [1066, 382] width 24 height 24
click at [1120, 422] on button "Edit" at bounding box center [1139, 417] width 164 height 28
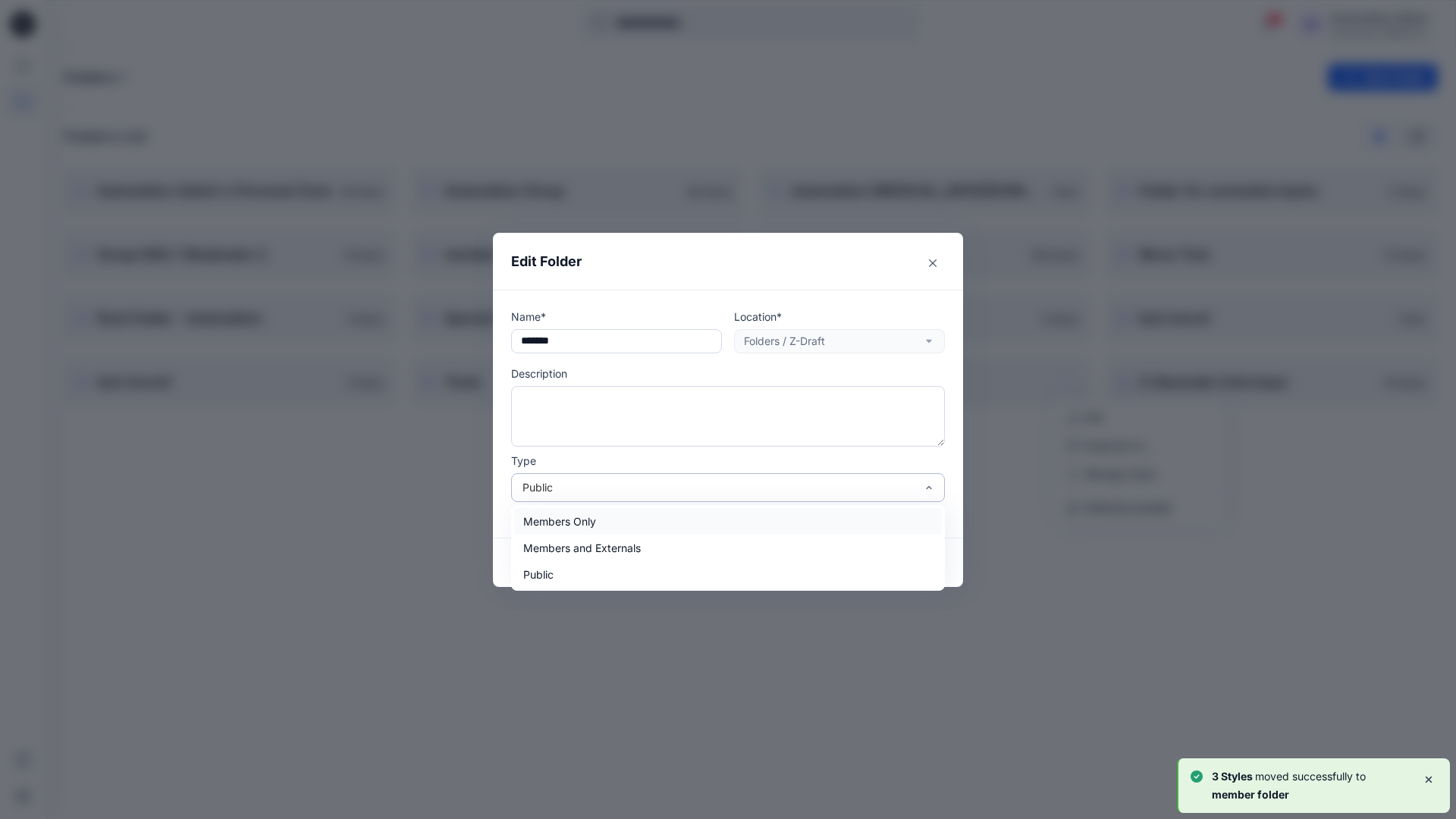
click at [567, 483] on div "Public" at bounding box center [719, 488] width 393 height 16
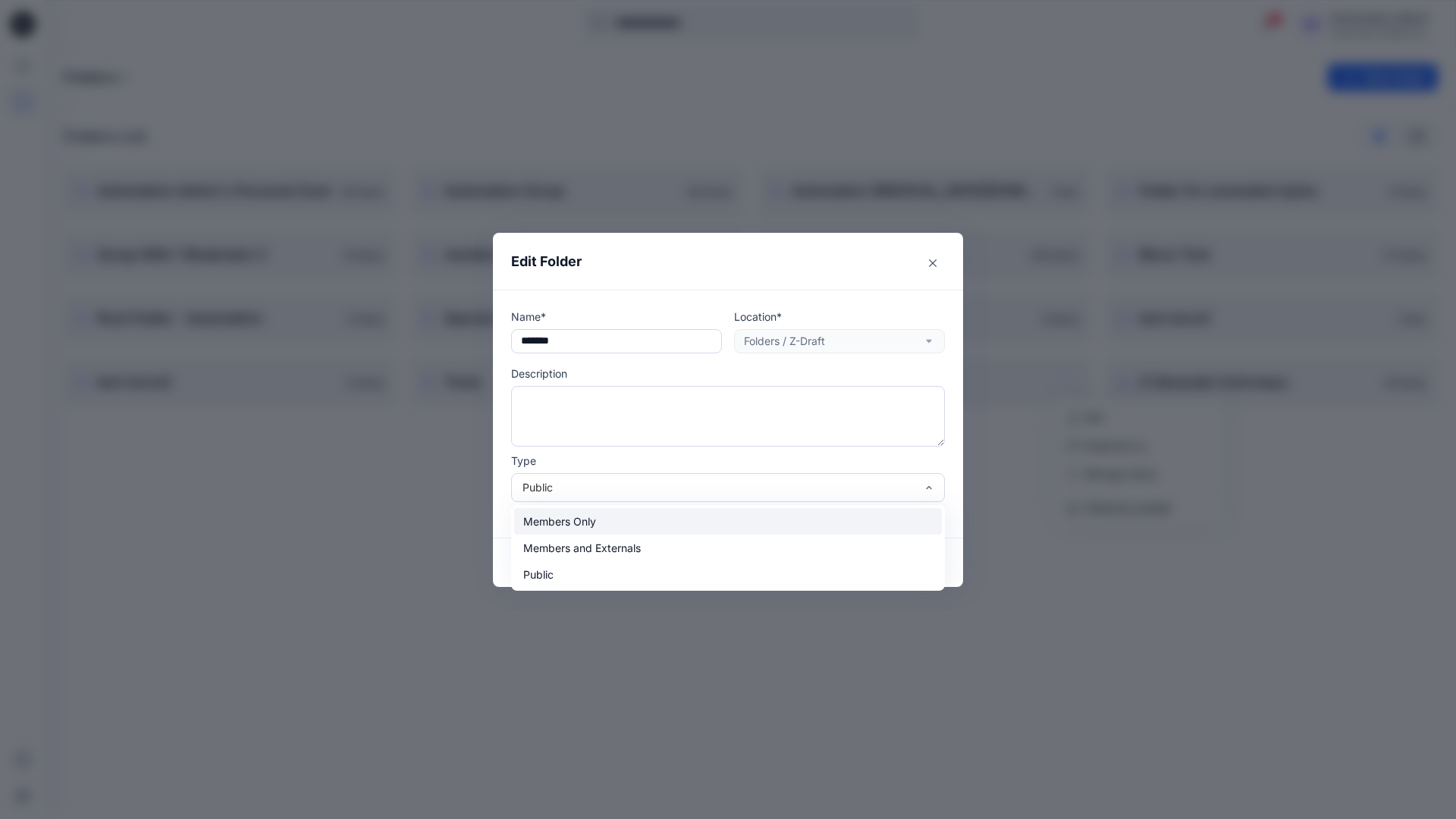
click at [565, 522] on div "Members Only" at bounding box center [728, 520] width 428 height 27
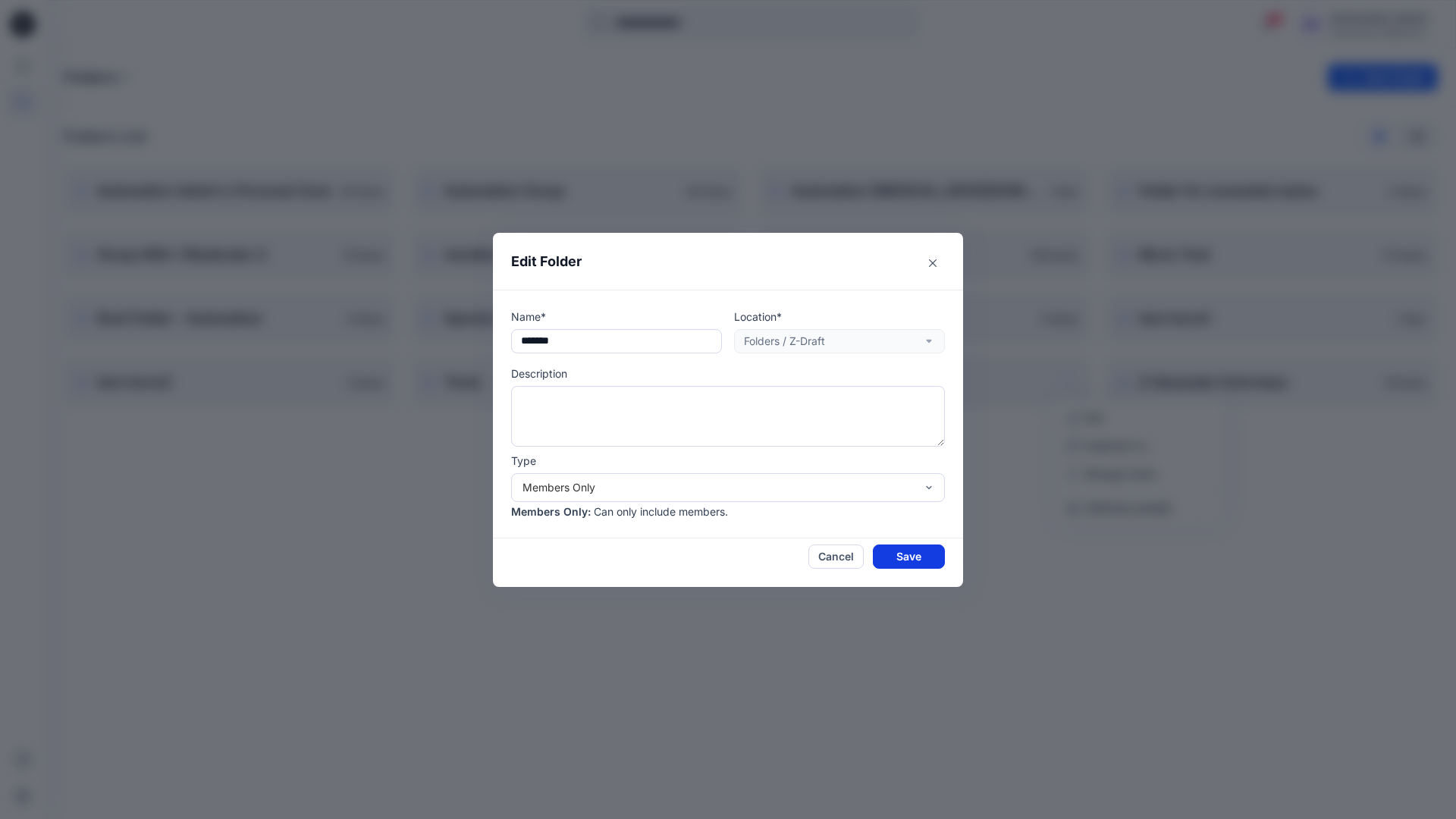
click at [901, 553] on button "Save" at bounding box center [909, 556] width 72 height 24
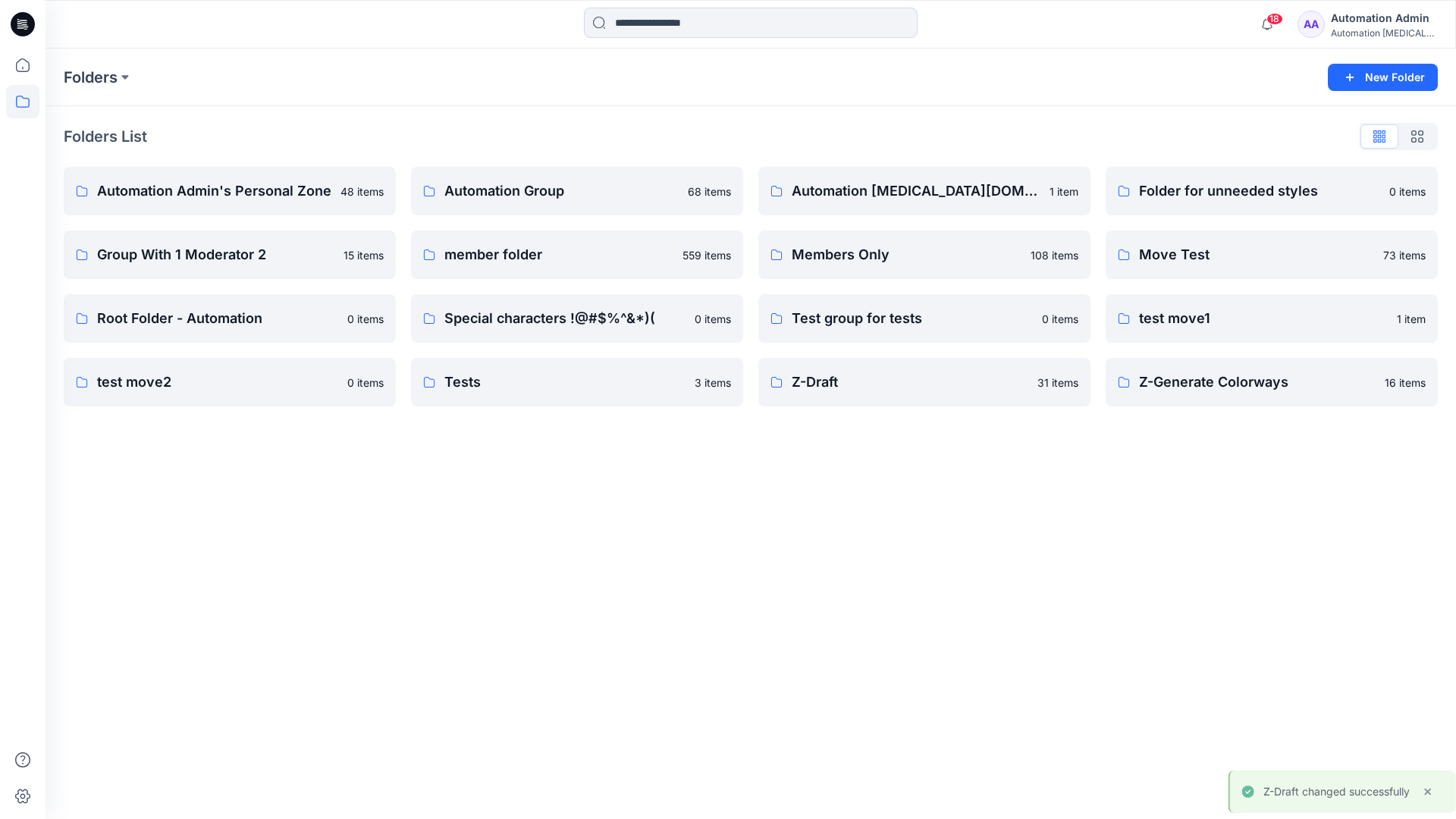
click at [1358, 24] on div "Automation Admin" at bounding box center [1383, 18] width 106 height 18
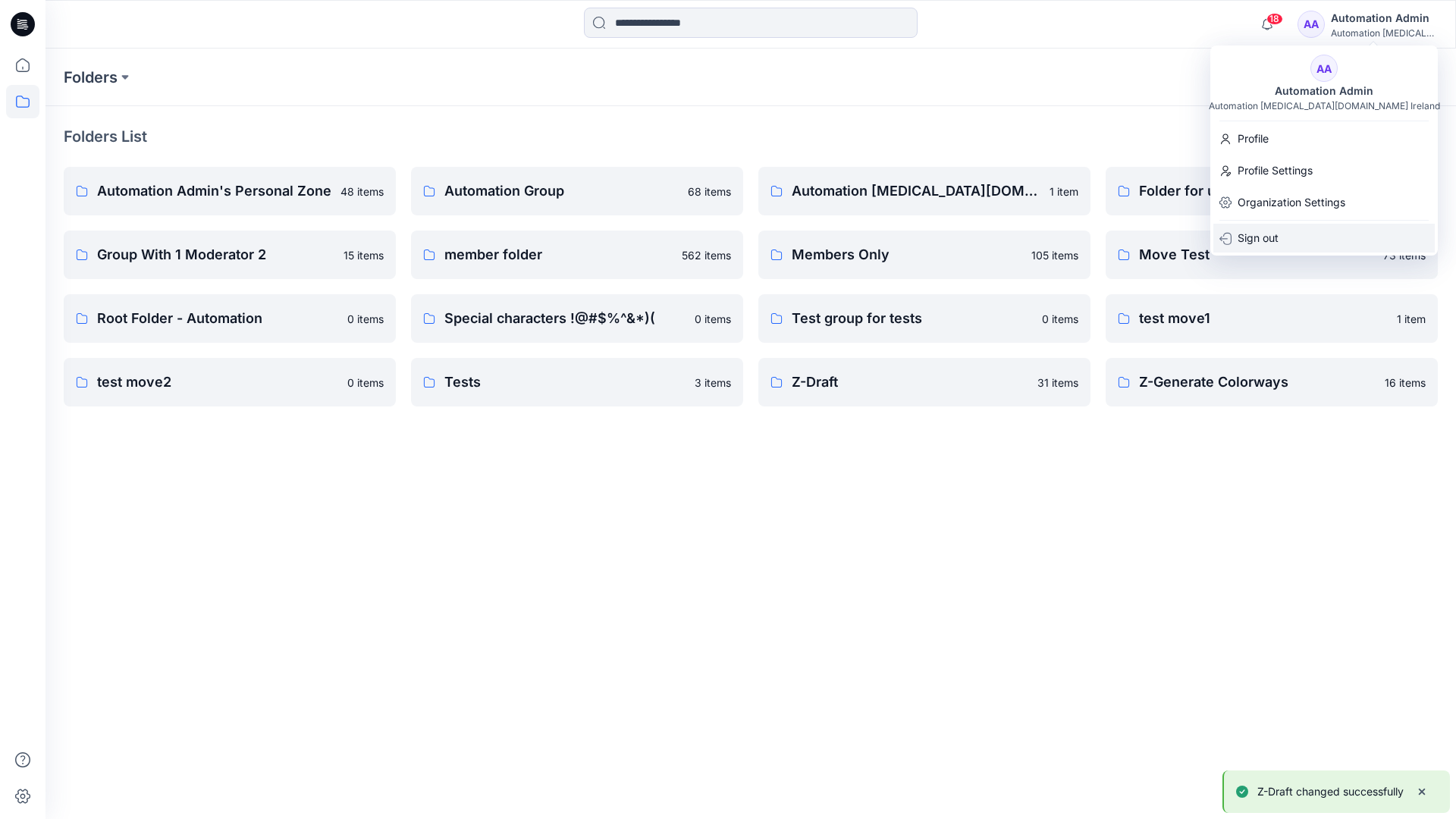
click at [1279, 235] on div "Sign out" at bounding box center [1324, 238] width 221 height 29
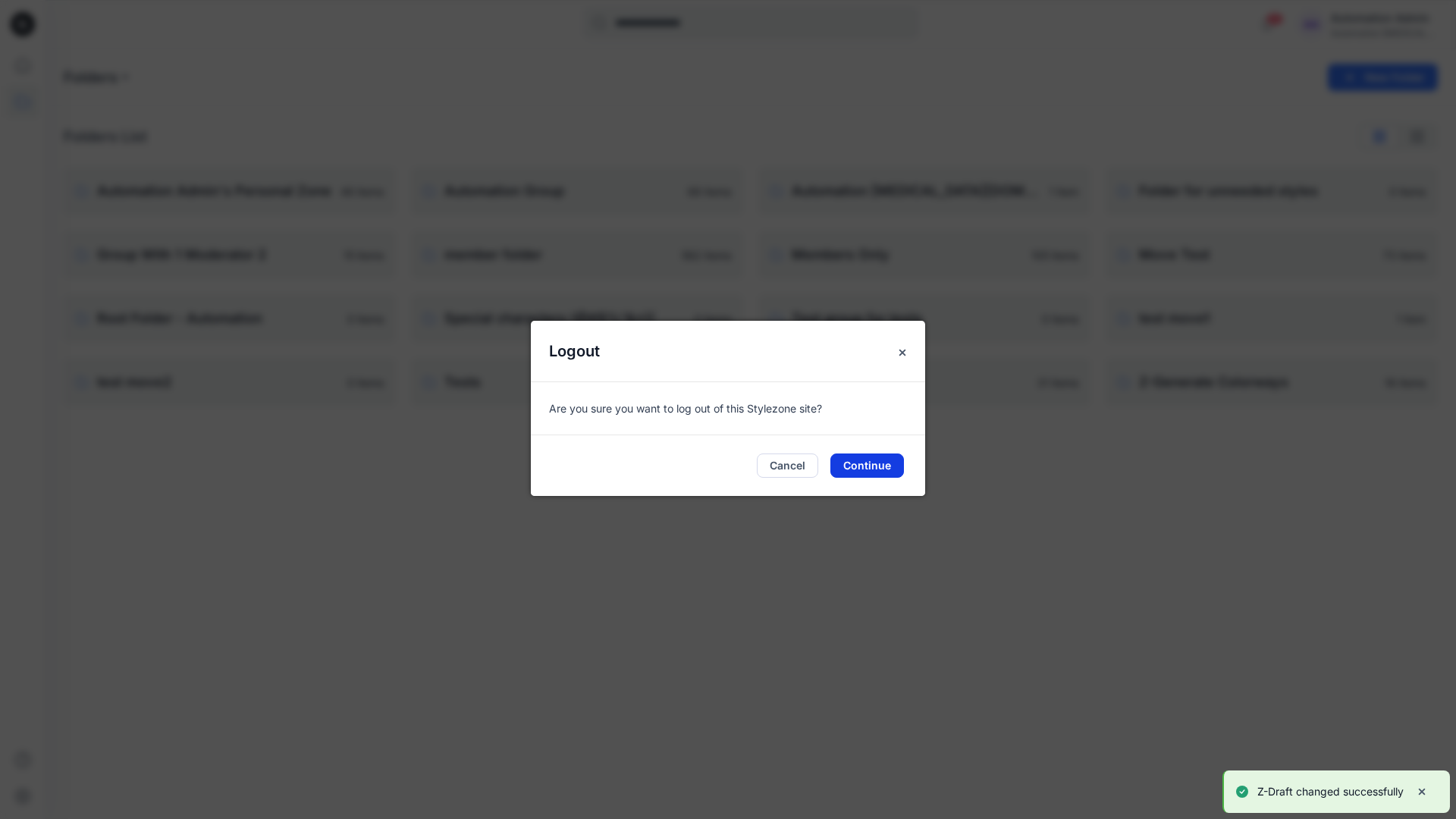
click at [895, 469] on button "Continue" at bounding box center [867, 466] width 74 height 24
